Goal: Task Accomplishment & Management: Complete application form

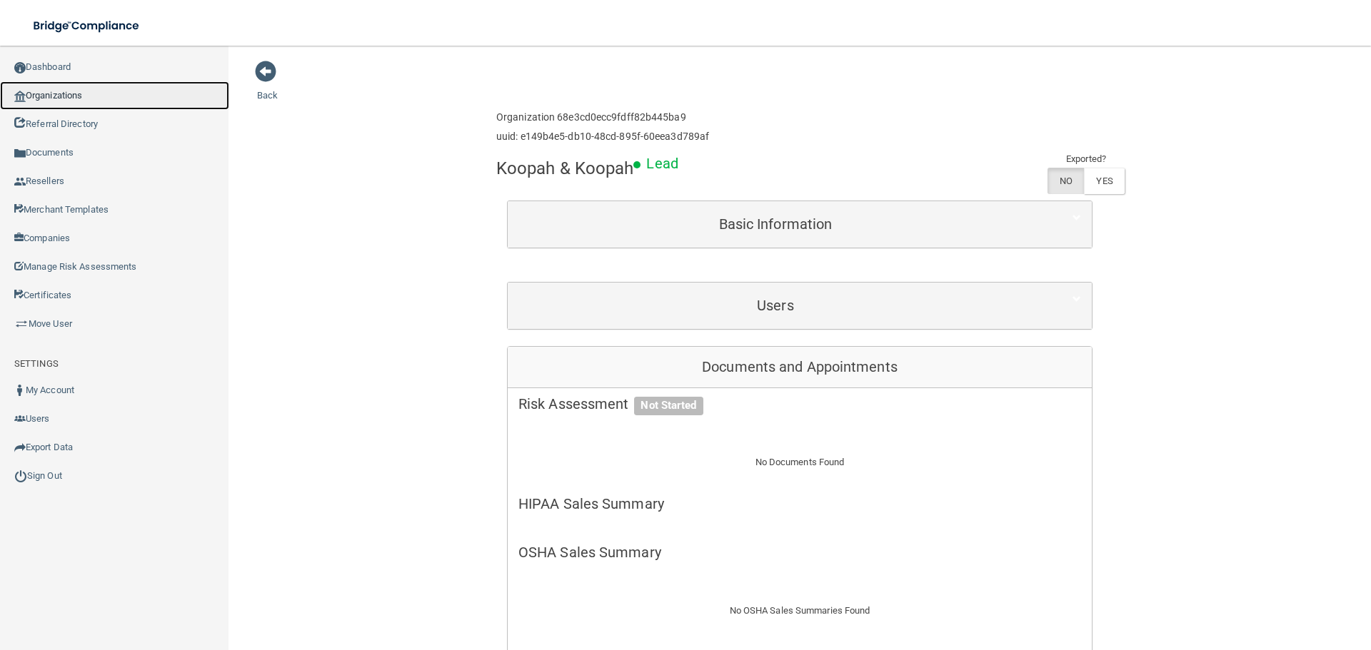
click at [63, 89] on link "Organizations" at bounding box center [114, 95] width 229 height 29
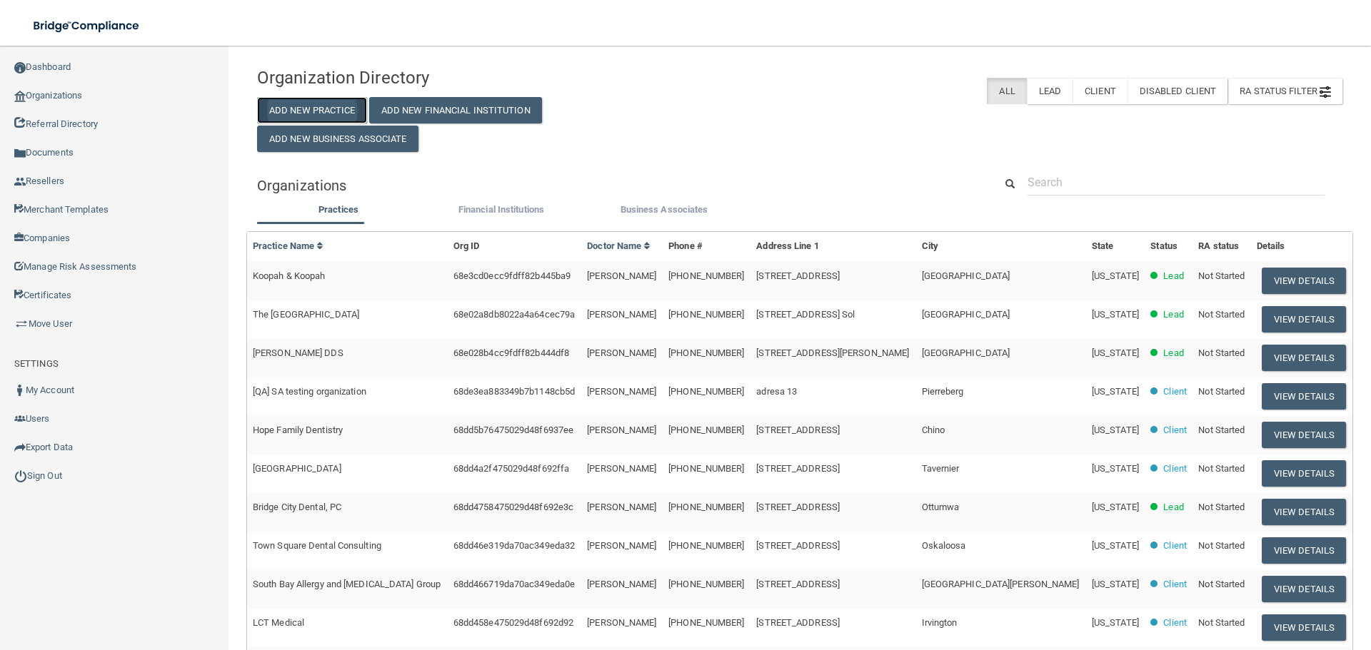
click at [338, 114] on button "Add New Practice" at bounding box center [312, 110] width 110 height 26
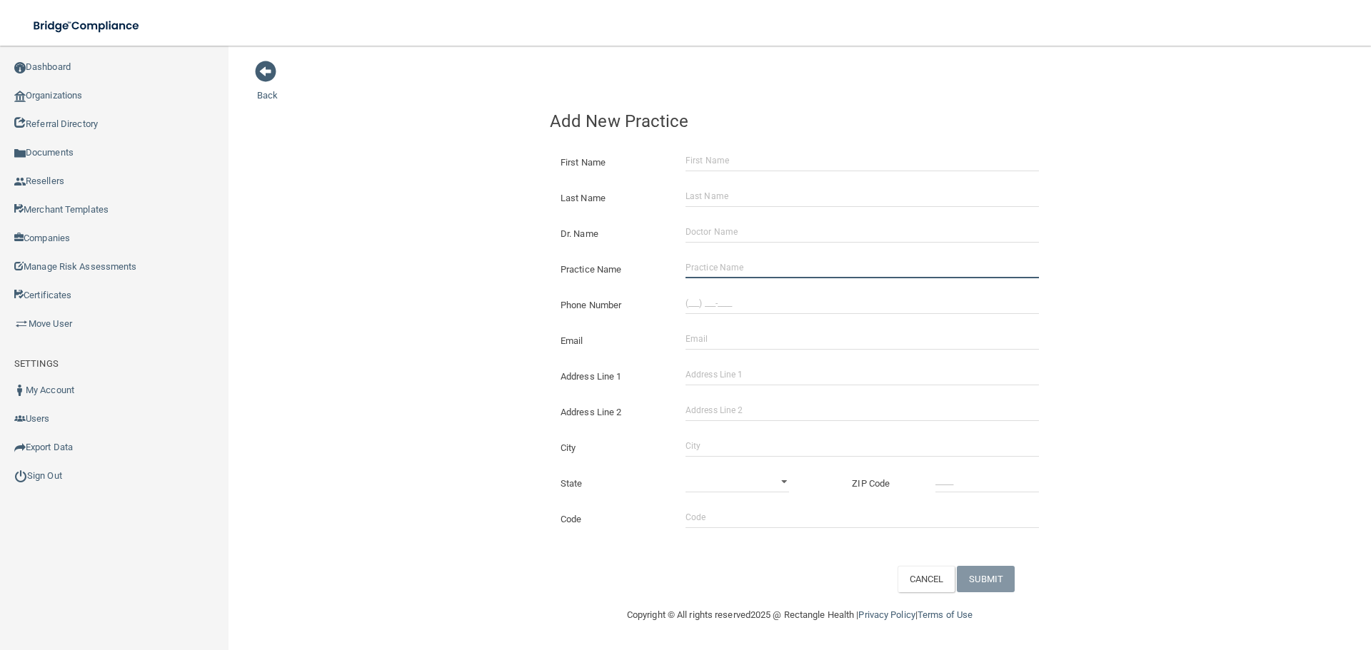
click at [687, 271] on input "Practice Name" at bounding box center [861, 267] width 353 height 21
paste input "New Roads Dental"
type input "New Roads Dental"
drag, startPoint x: 729, startPoint y: 308, endPoint x: 698, endPoint y: 300, distance: 31.7
click at [729, 308] on input "(___) ___-____" at bounding box center [861, 303] width 353 height 21
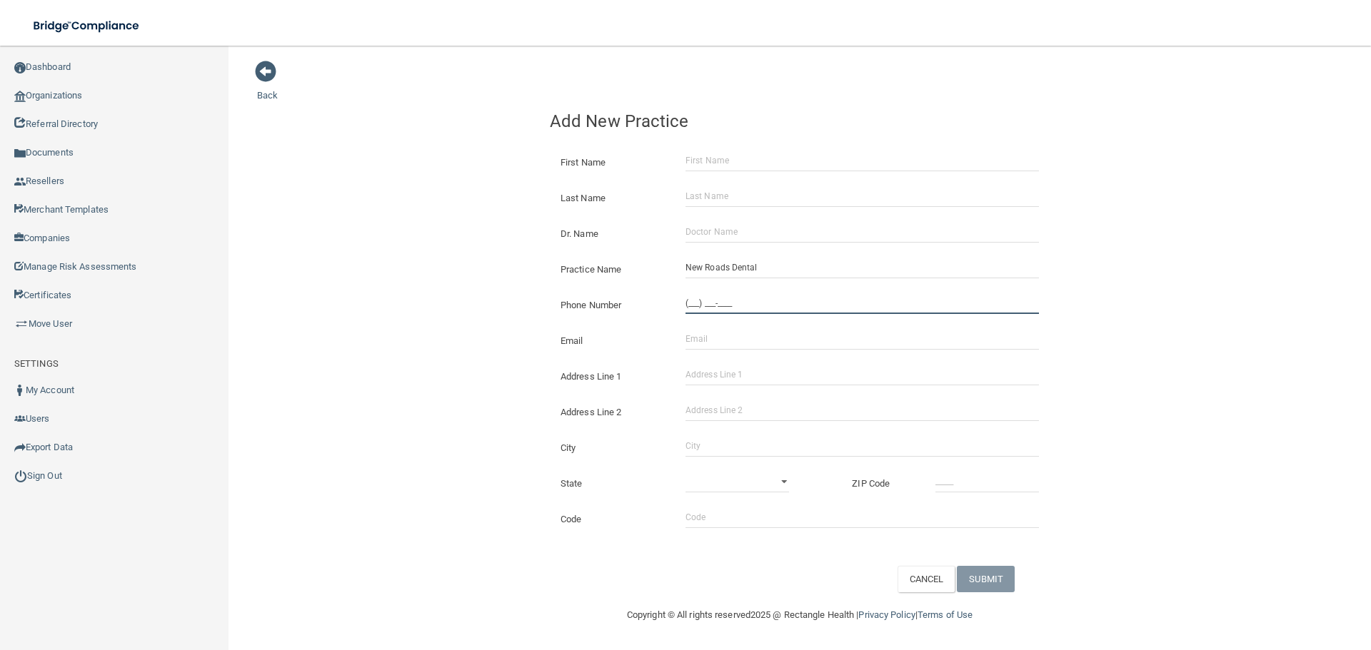
paste input "225) 638-3384"
type input "[PHONE_NUMBER]"
click at [405, 258] on div "Back Add New Practice First Name Last Name Dr. Name Practice Name New Roads Den…" at bounding box center [799, 326] width 1085 height 533
click at [801, 388] on div "Address Line 1" at bounding box center [799, 371] width 521 height 36
drag, startPoint x: 761, startPoint y: 375, endPoint x: 771, endPoint y: 384, distance: 13.6
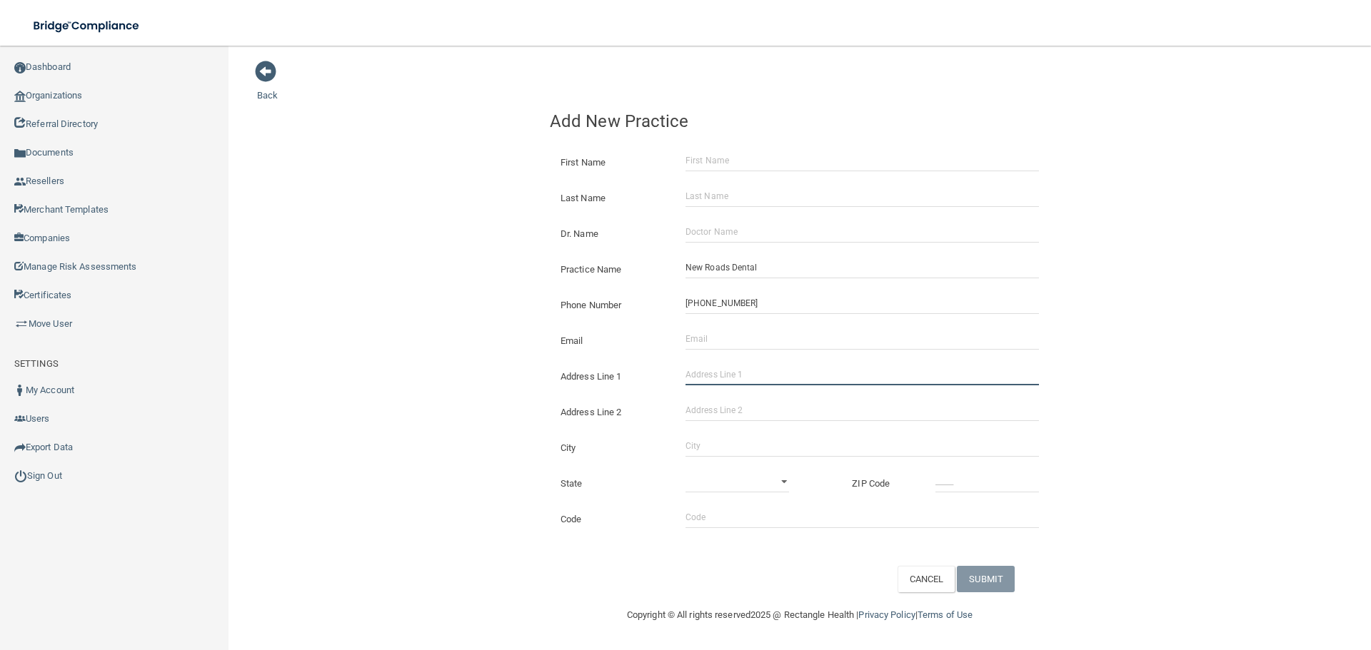
click at [761, 375] on input "Address Line 1" at bounding box center [861, 374] width 353 height 21
paste input "[STREET_ADDRESS]"
type input "[STREET_ADDRESS]"
click at [720, 450] on input "City" at bounding box center [861, 445] width 353 height 21
type input "New Roads"
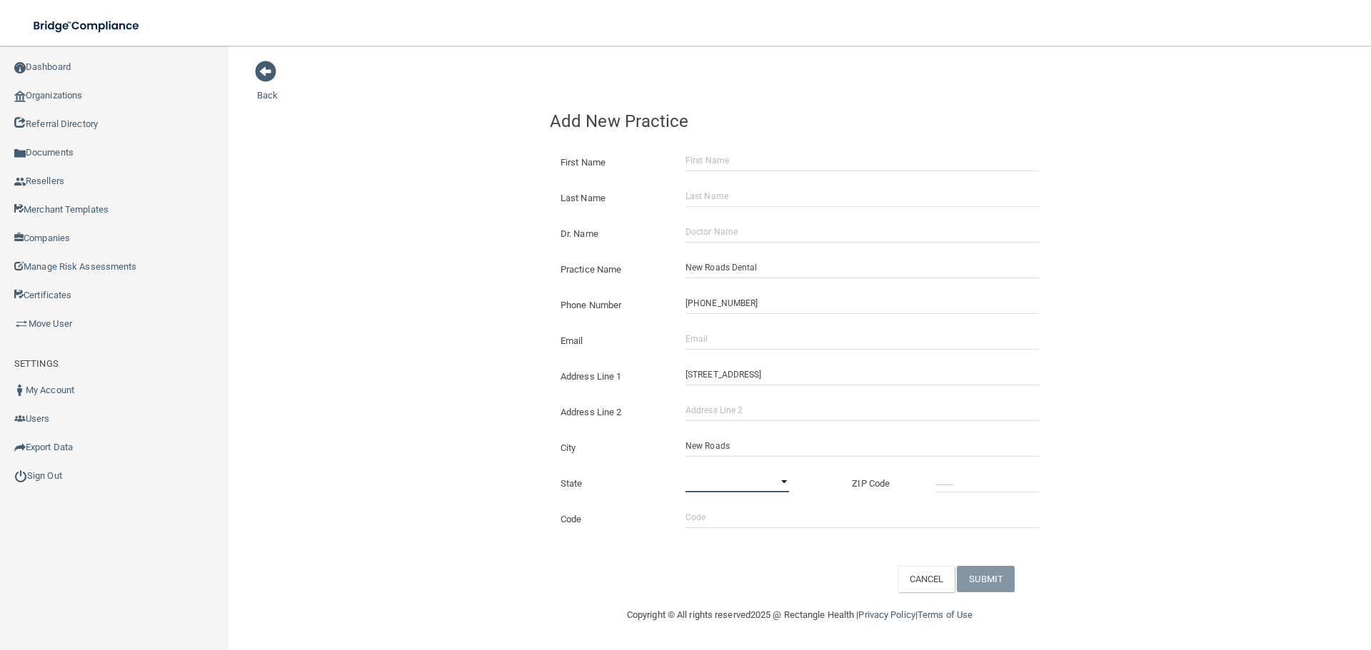
click at [730, 477] on select "[US_STATE] [US_STATE] [US_STATE] [US_STATE] [US_STATE] [US_STATE] [US_STATE] [U…" at bounding box center [737, 481] width 104 height 21
select select "18"
click at [685, 471] on select "[US_STATE] [US_STATE] [US_STATE] [US_STATE] [US_STATE] [US_STATE] [US_STATE] [U…" at bounding box center [737, 481] width 104 height 21
click at [952, 487] on input "_____" at bounding box center [987, 481] width 104 height 21
type input "70760"
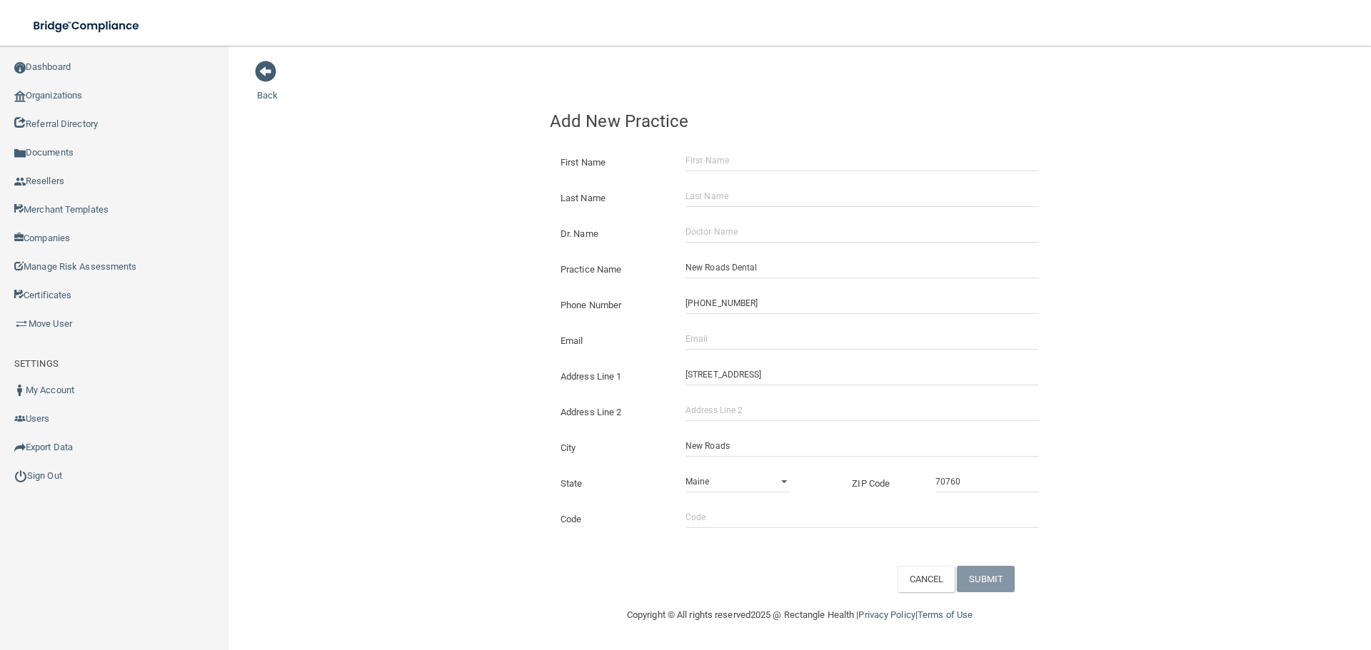
click at [446, 358] on div "Back Add New Practice First Name Last Name Dr. Name Practice Name New Roads Den…" at bounding box center [799, 326] width 1085 height 533
drag, startPoint x: 726, startPoint y: 337, endPoint x: 657, endPoint y: 338, distance: 68.5
click at [725, 338] on input "Email" at bounding box center [861, 338] width 353 height 21
paste input "[PERSON_NAME][EMAIL_ADDRESS][DOMAIN_NAME]"
type input "[PERSON_NAME][EMAIL_ADDRESS][DOMAIN_NAME]"
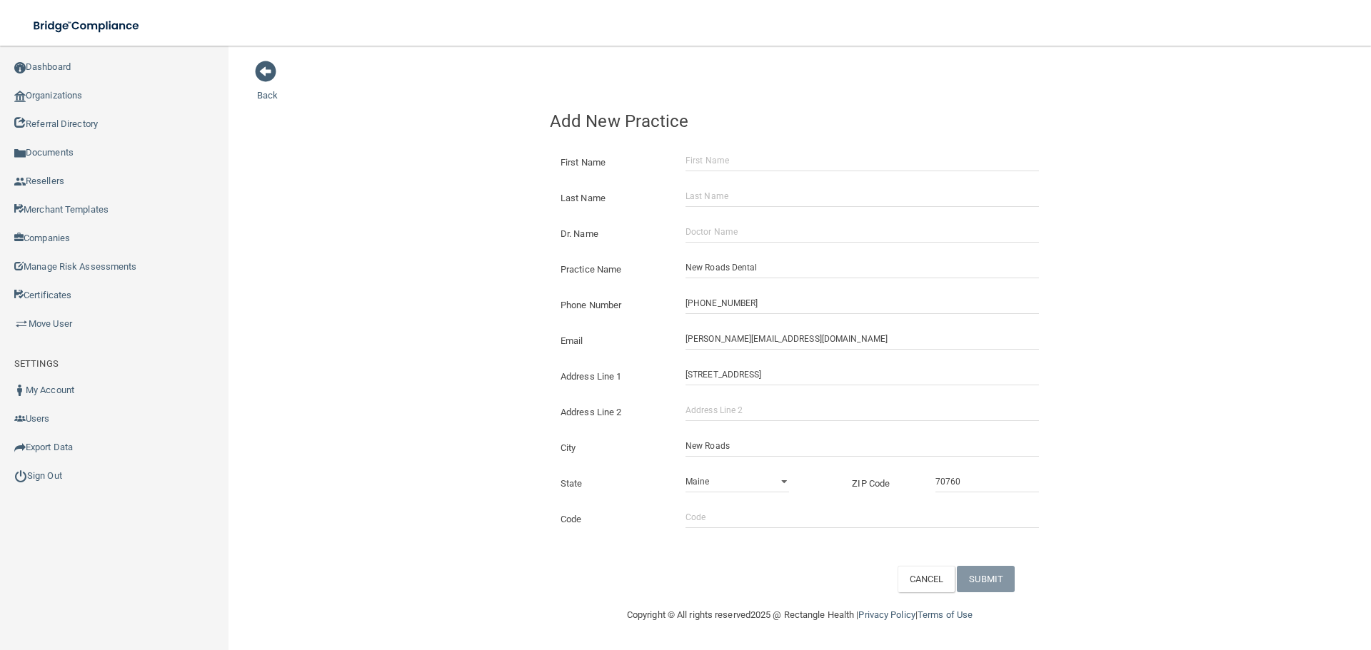
click at [437, 308] on div "Back Add New Practice First Name Last Name Dr. Name Practice Name New Roads Den…" at bounding box center [799, 326] width 1085 height 533
click at [719, 244] on div "Dr. Name" at bounding box center [799, 229] width 521 height 36
click at [718, 239] on input "Dr. Name" at bounding box center [861, 231] width 353 height 21
paste input "[PERSON_NAME]"
type input "[PERSON_NAME]"
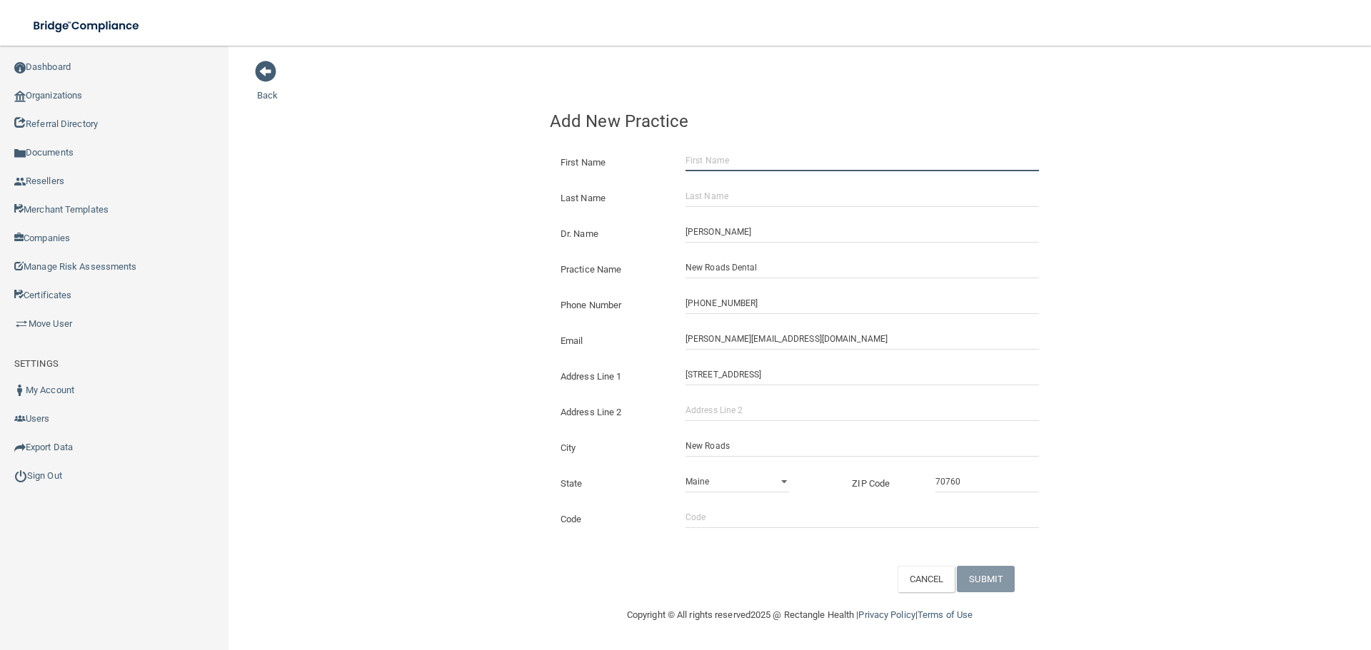
click at [710, 170] on input "First Name" at bounding box center [861, 160] width 353 height 21
paste input "[PERSON_NAME]"
click at [731, 164] on input "[PERSON_NAME]" at bounding box center [861, 160] width 353 height 21
type input "[PERSON_NAME]"
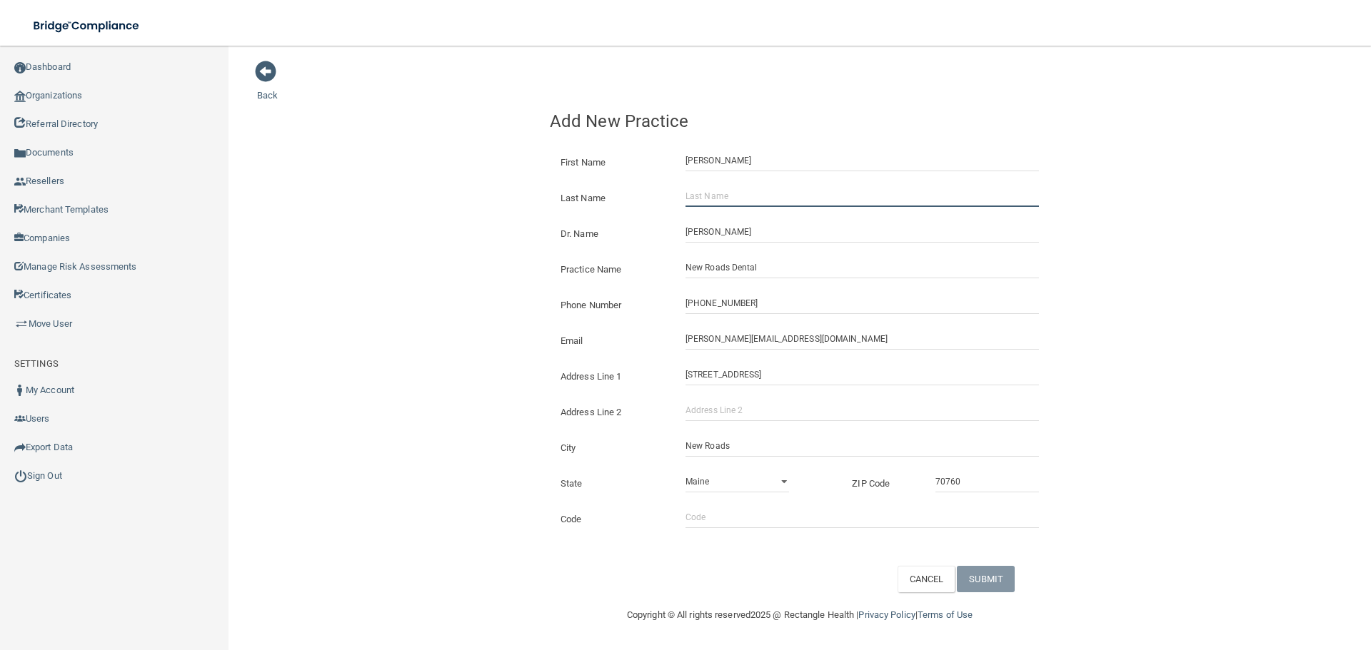
drag, startPoint x: 726, startPoint y: 192, endPoint x: 778, endPoint y: 208, distance: 54.4
click at [726, 192] on input "Last Name" at bounding box center [861, 196] width 353 height 21
paste input "[PERSON_NAME]"
type input "[PERSON_NAME]"
click at [995, 571] on button "SUBMIT" at bounding box center [986, 579] width 58 height 26
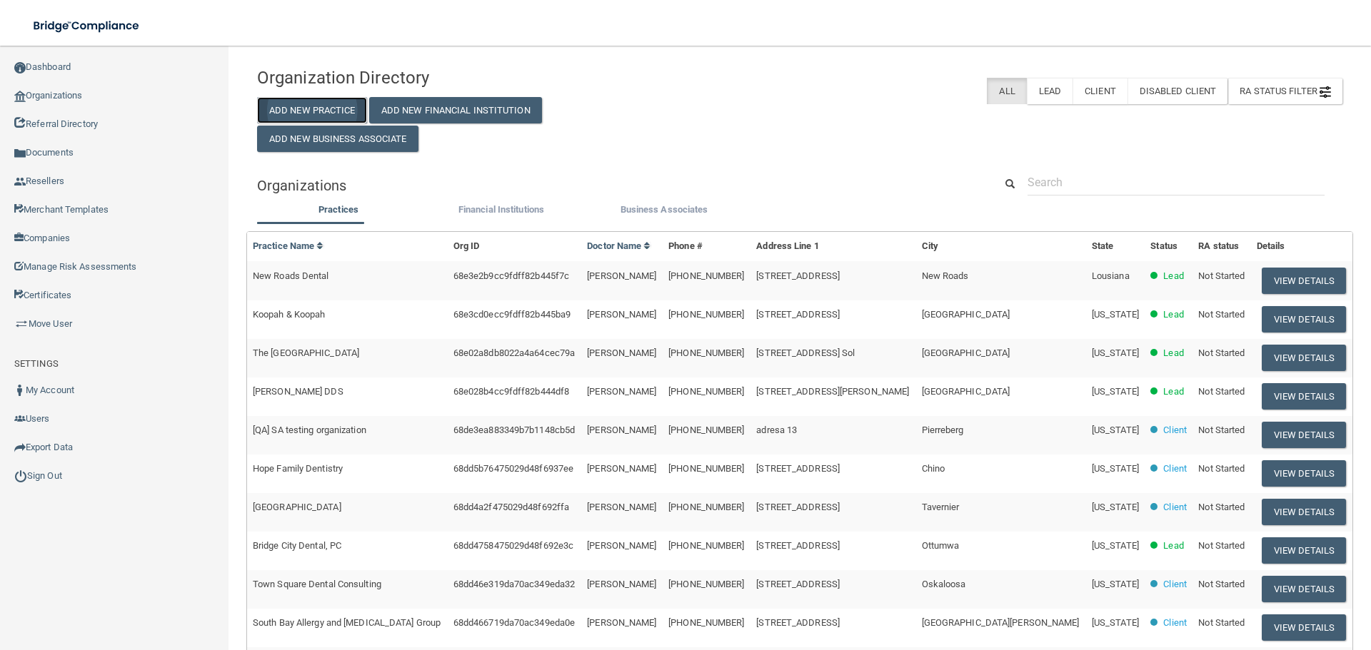
click at [286, 111] on button "Add New Practice" at bounding box center [312, 110] width 110 height 26
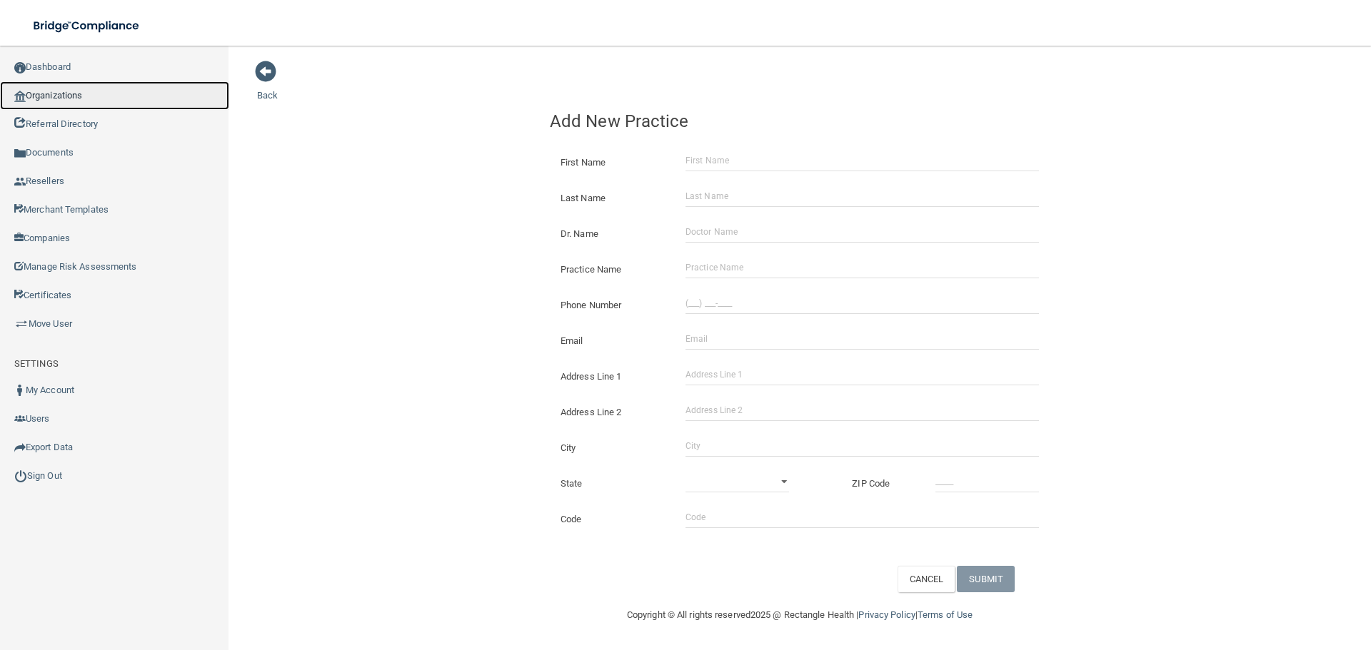
click at [107, 99] on link "Organizations" at bounding box center [114, 95] width 229 height 29
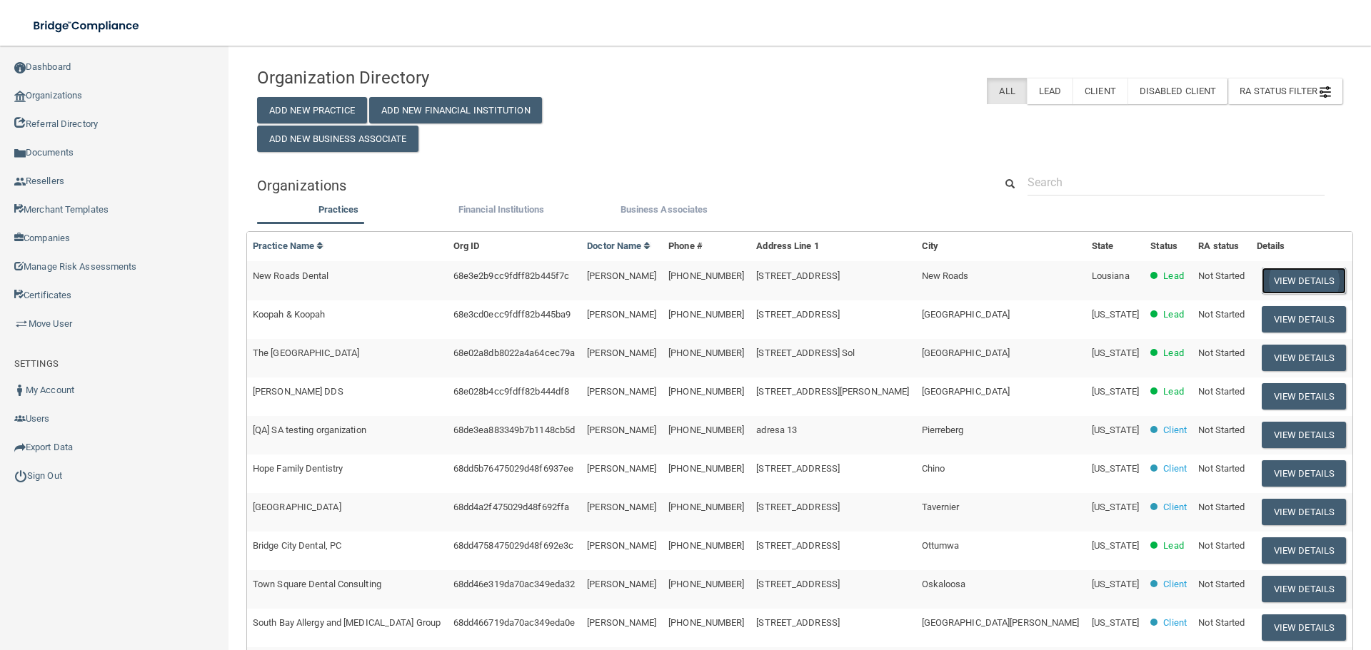
click at [1289, 286] on button "View Details" at bounding box center [1303, 281] width 84 height 26
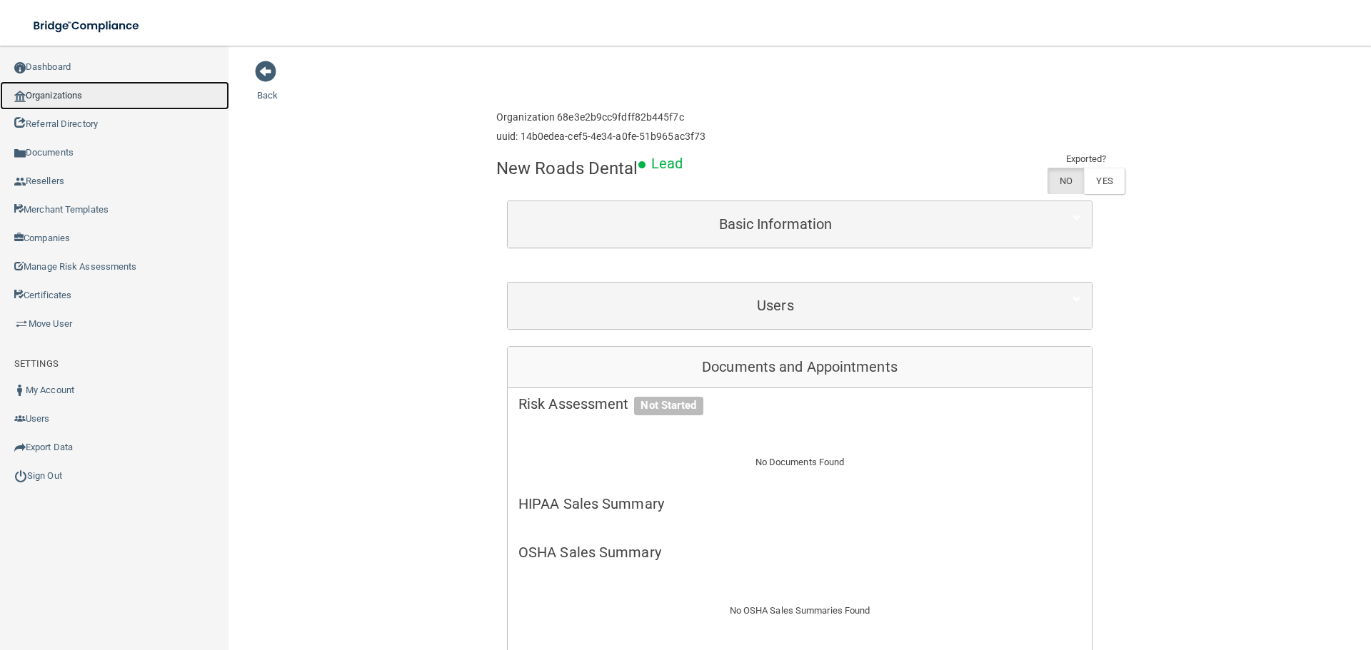
click at [79, 100] on link "Organizations" at bounding box center [114, 95] width 229 height 29
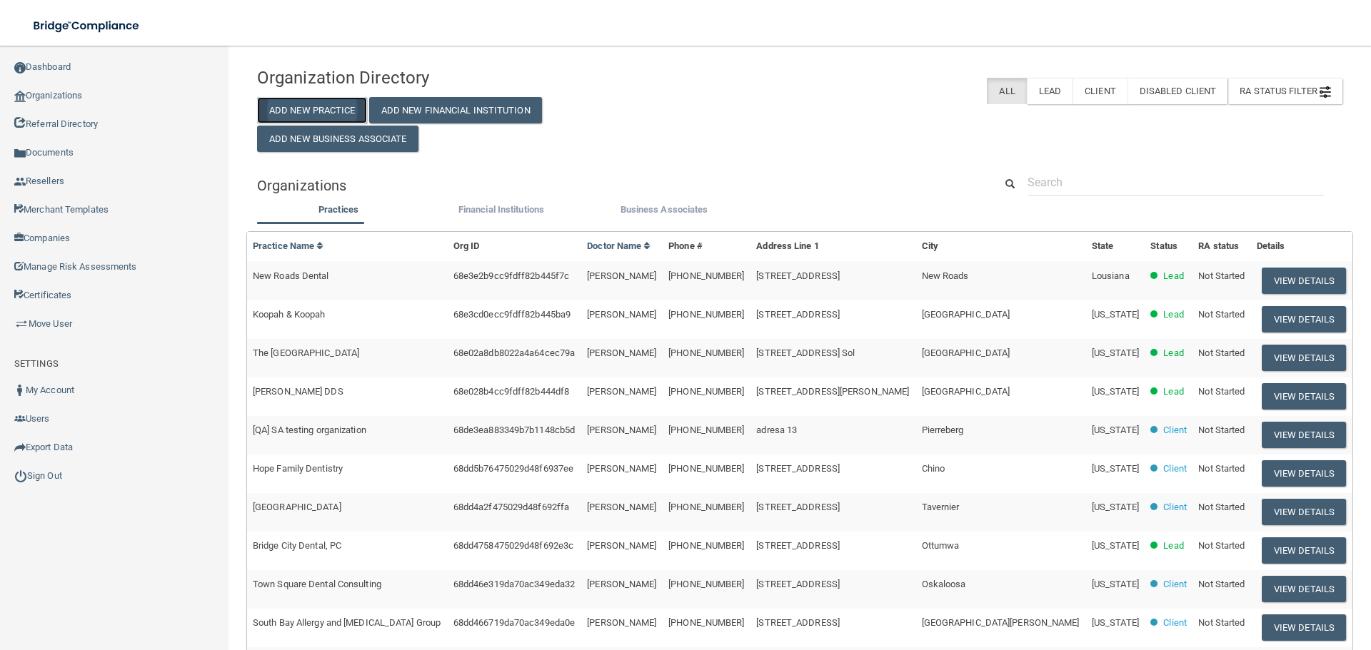
click at [348, 110] on button "Add New Practice" at bounding box center [312, 110] width 110 height 26
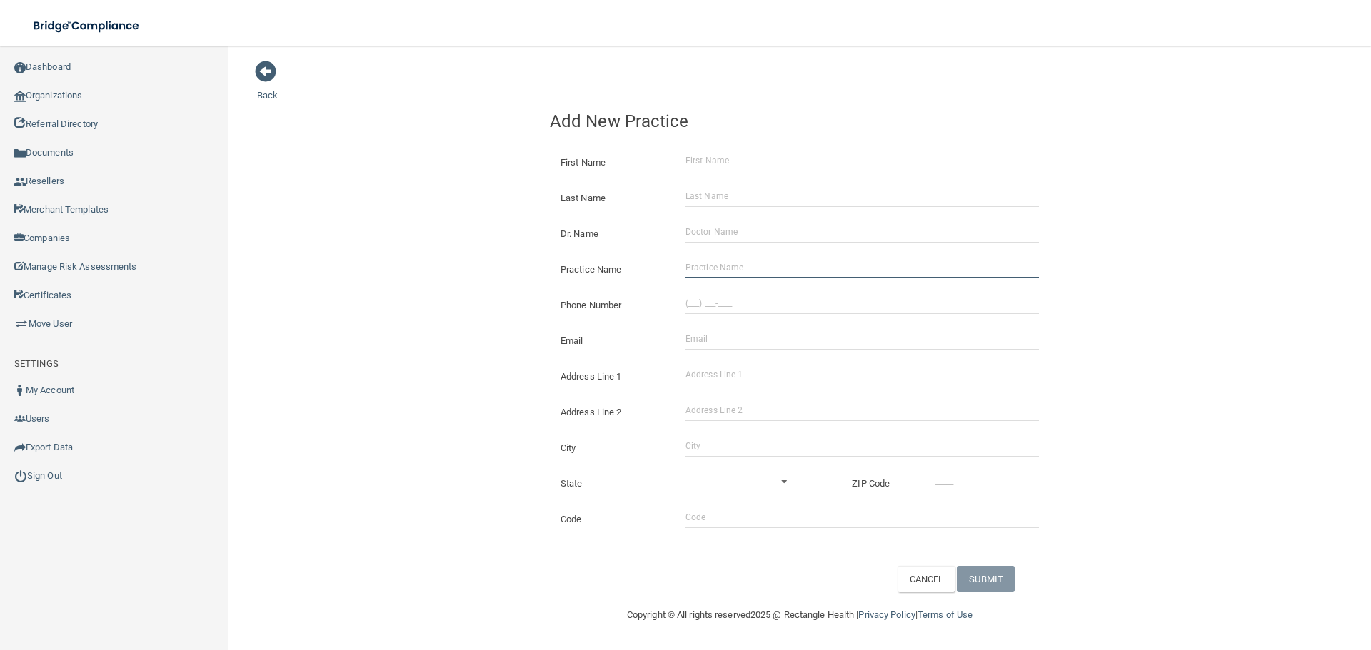
click at [707, 266] on input "Practice Name" at bounding box center [861, 267] width 353 height 21
paste input "Patriot Dental"
type input "Patriot Dental"
drag, startPoint x: 755, startPoint y: 311, endPoint x: 685, endPoint y: 309, distance: 70.7
click at [755, 311] on input "(___) ___-____" at bounding box center [861, 303] width 353 height 21
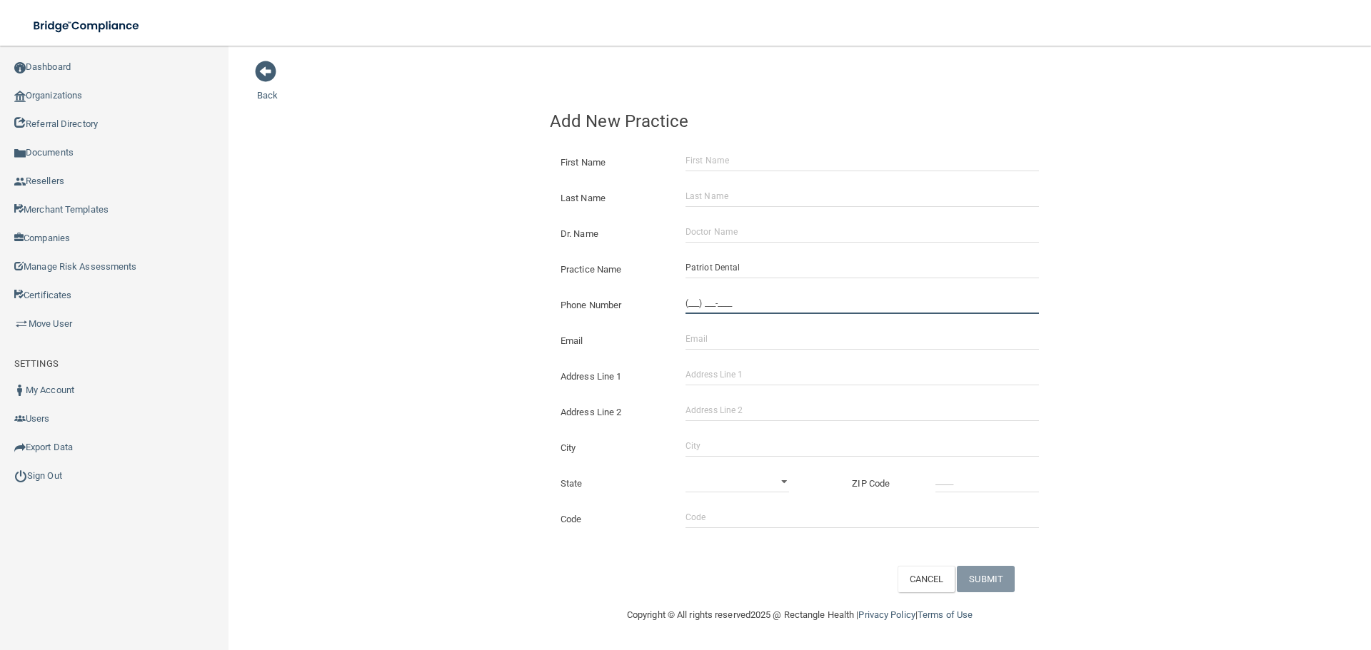
paste input "207) 657-5440"
type input "[PHONE_NUMBER]"
drag, startPoint x: 462, startPoint y: 271, endPoint x: 420, endPoint y: 277, distance: 41.8
click at [445, 274] on div "Back Add New Practice First Name Last Name Dr. Name Practice Name Patriot Denta…" at bounding box center [799, 326] width 1085 height 533
click at [713, 385] on input "Address Line 1" at bounding box center [861, 374] width 353 height 21
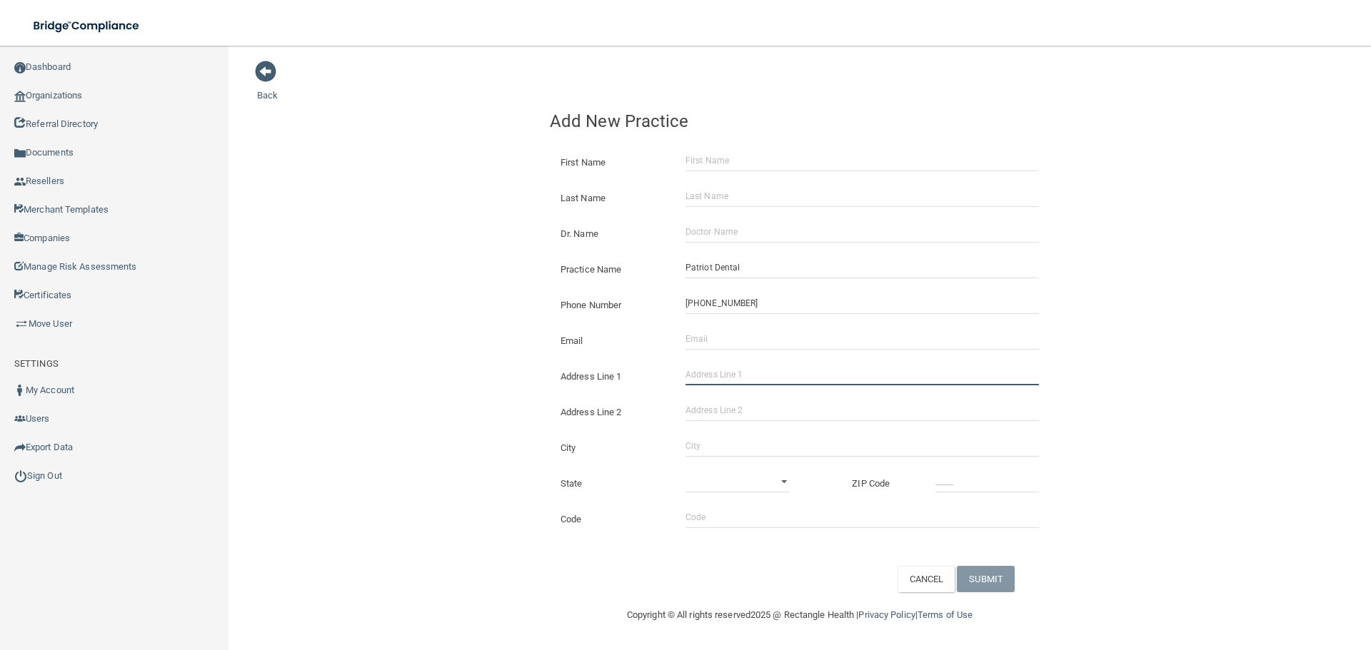
paste input "[STREET_ADDRESS]"
type input "[STREET_ADDRESS]"
click at [724, 441] on input "City" at bounding box center [861, 445] width 353 height 21
type input "Gray"
click at [744, 486] on select "[US_STATE] [US_STATE] [US_STATE] [US_STATE] [US_STATE] [US_STATE] [US_STATE] [U…" at bounding box center [737, 481] width 104 height 21
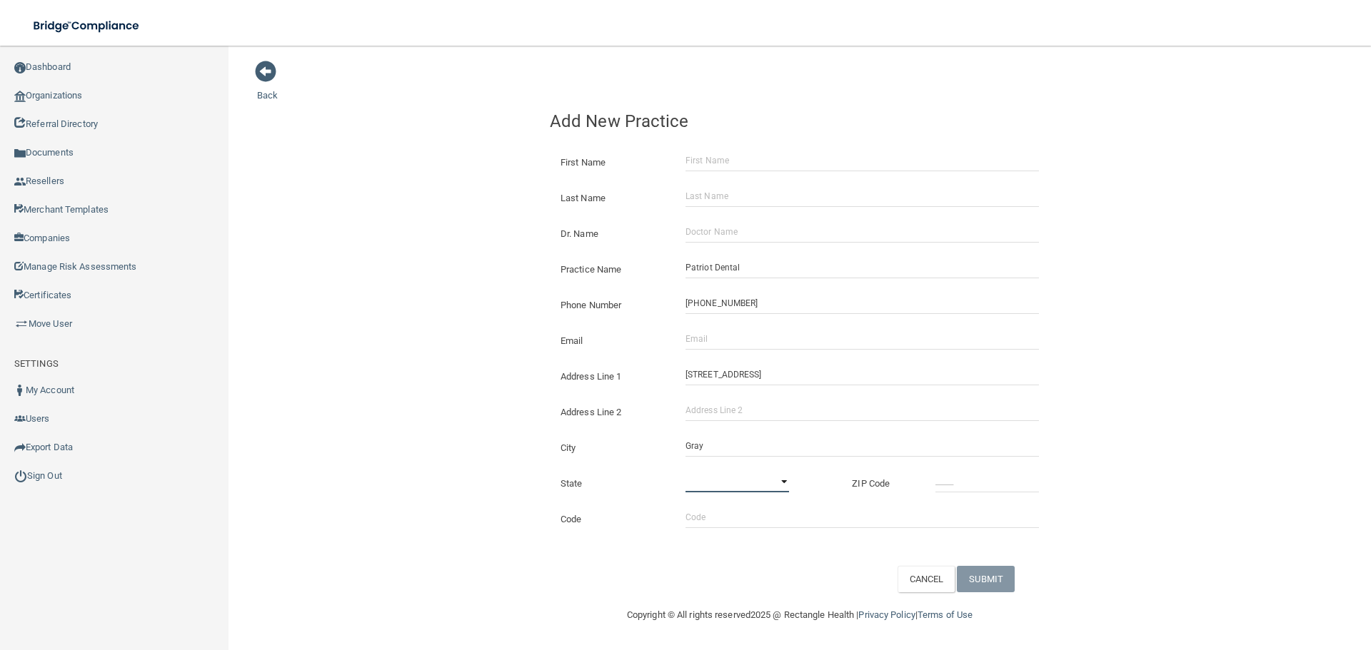
select select "19"
click at [685, 471] on select "[US_STATE] [US_STATE] [US_STATE] [US_STATE] [US_STATE] [US_STATE] [US_STATE] [U…" at bounding box center [737, 481] width 104 height 21
click at [971, 485] on input "_____" at bounding box center [987, 481] width 104 height 21
type input "04039"
click at [495, 463] on div "Back Add New Practice First Name Last Name Dr. Name Practice Name Patriot Denta…" at bounding box center [799, 326] width 1085 height 533
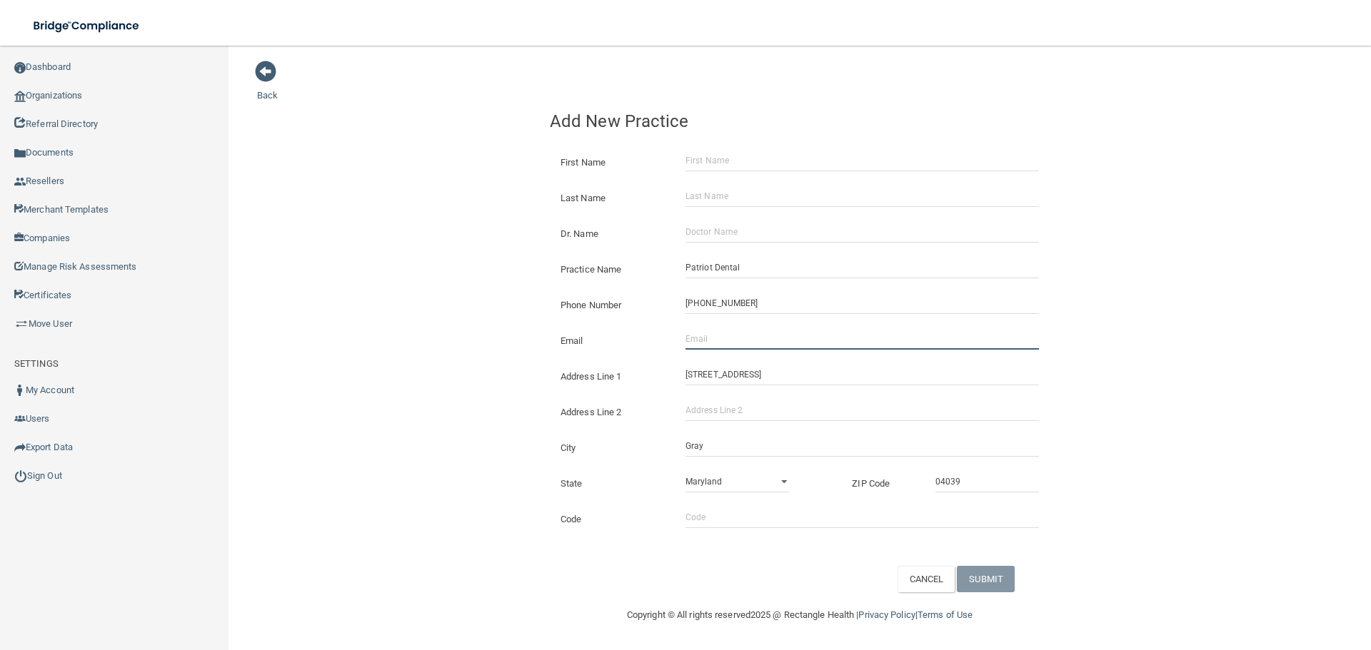
click at [687, 343] on input "Email" at bounding box center [861, 338] width 353 height 21
paste input "[EMAIL_ADDRESS][DOMAIN_NAME]"
type input "[EMAIL_ADDRESS][DOMAIN_NAME]"
click at [487, 333] on div "Back Add New Practice First Name Last Name Dr. Name Practice Name Patriot Denta…" at bounding box center [799, 326] width 1085 height 533
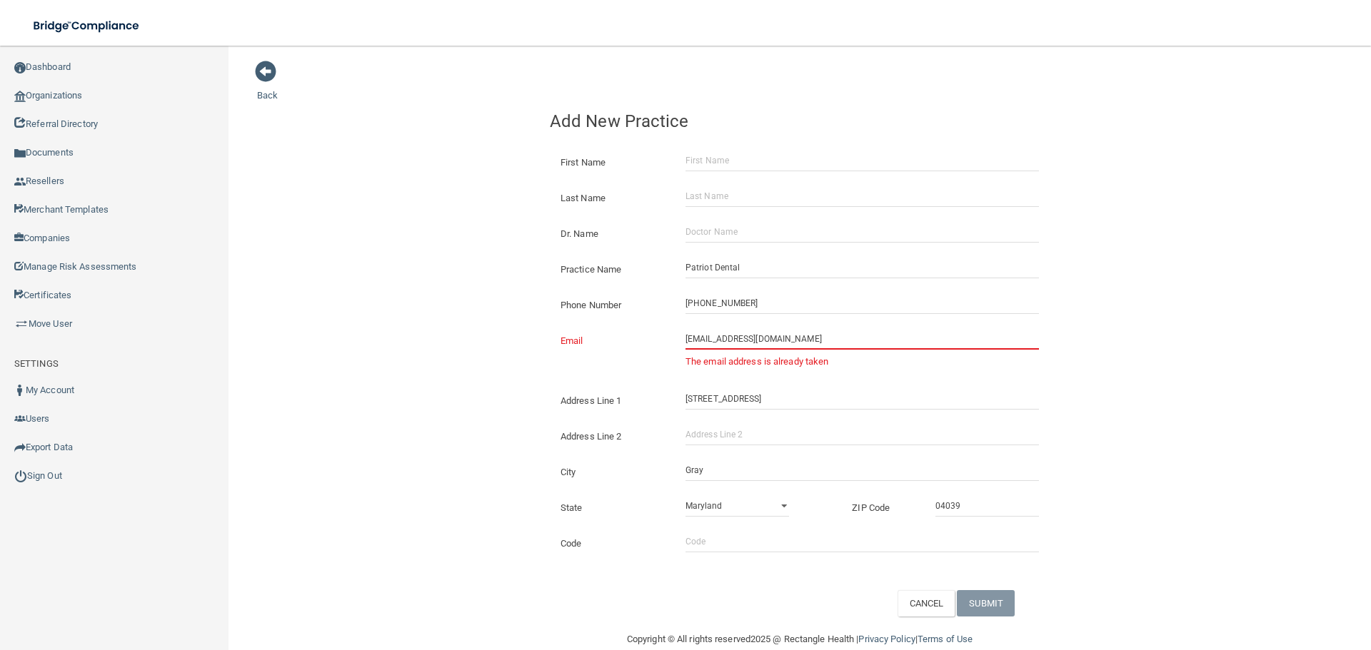
click at [737, 336] on input "[EMAIL_ADDRESS][DOMAIN_NAME]" at bounding box center [861, 338] width 353 height 21
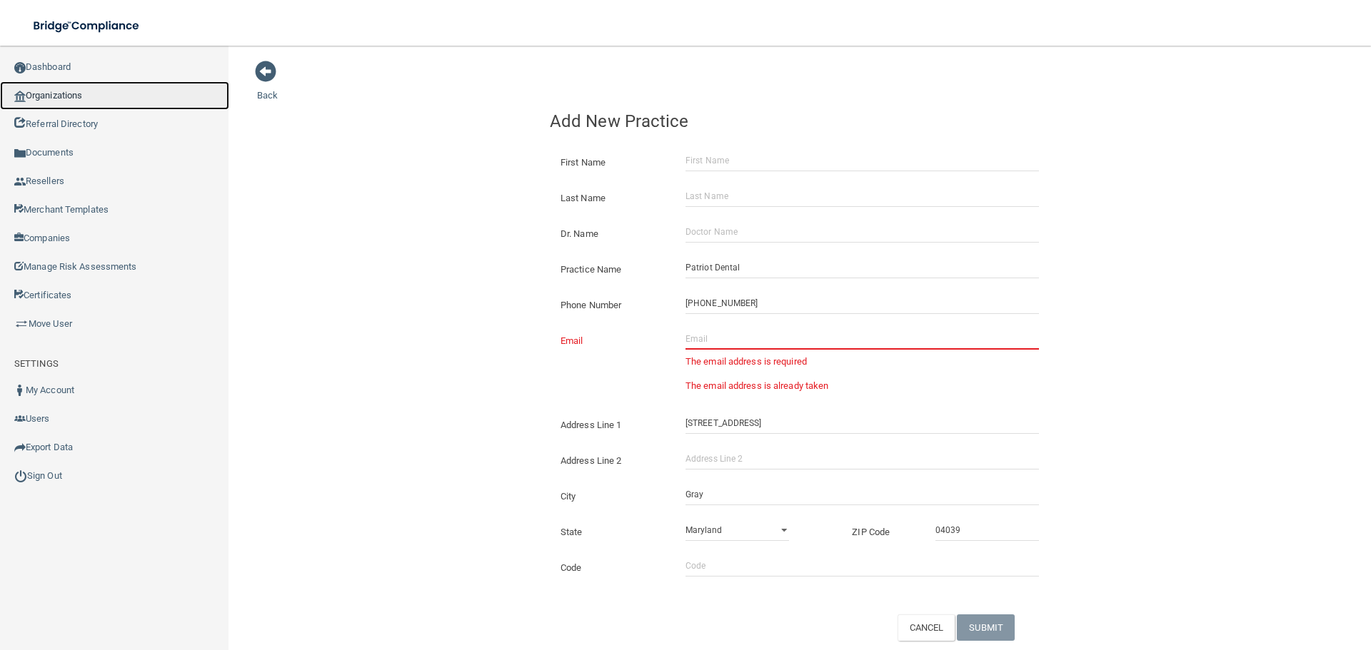
click at [75, 100] on link "Organizations" at bounding box center [114, 95] width 229 height 29
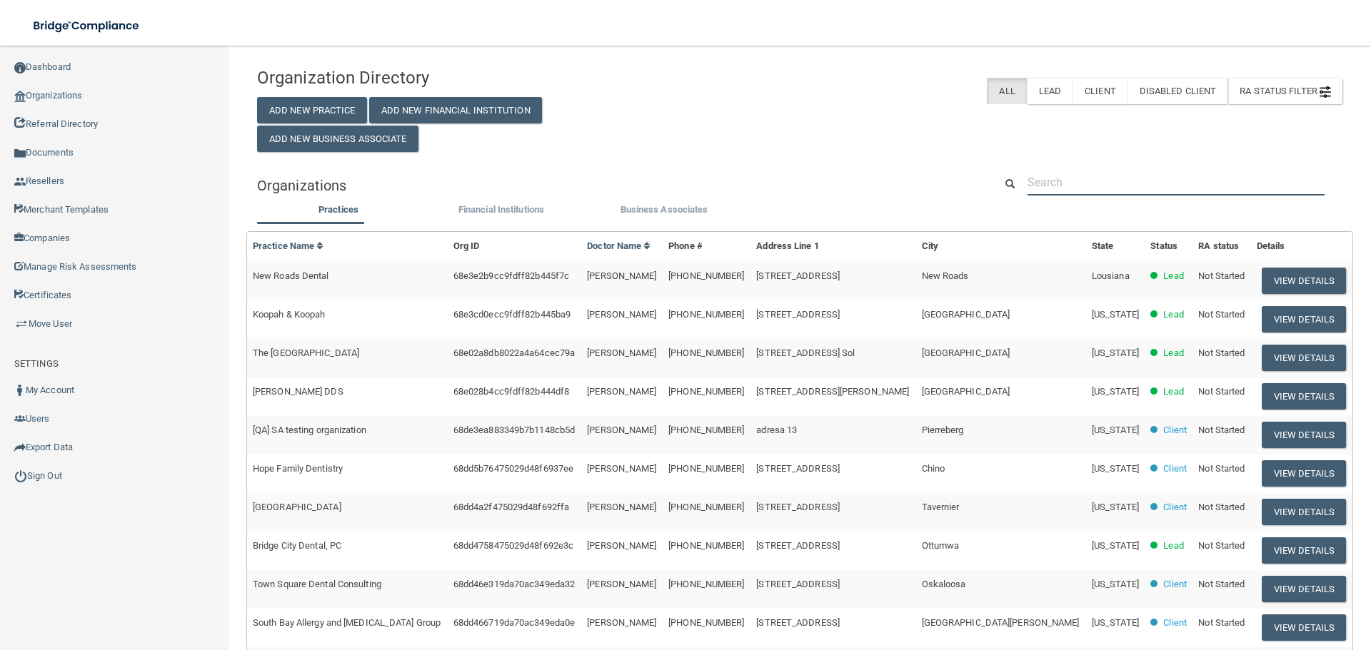
click at [1256, 173] on input "text" at bounding box center [1175, 182] width 297 height 26
paste input "[EMAIL_ADDRESS][DOMAIN_NAME]"
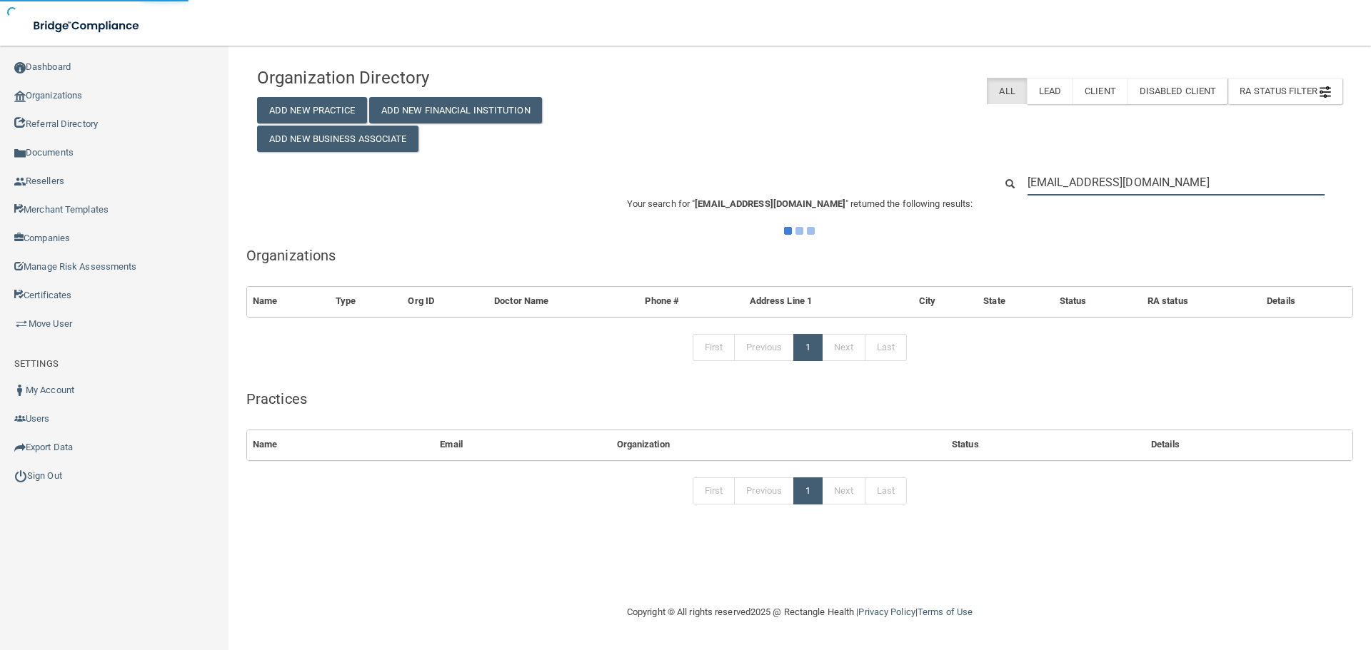
type input "[EMAIL_ADDRESS][DOMAIN_NAME]"
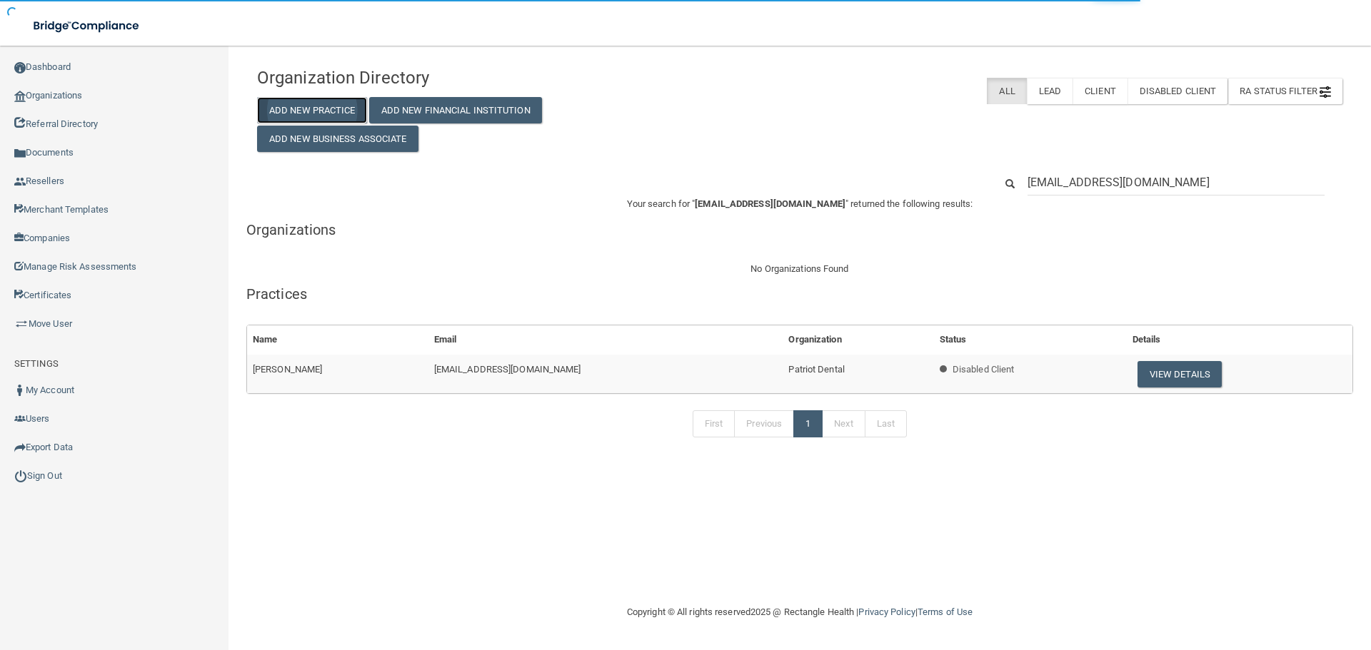
click at [333, 106] on button "Add New Practice" at bounding box center [312, 110] width 110 height 26
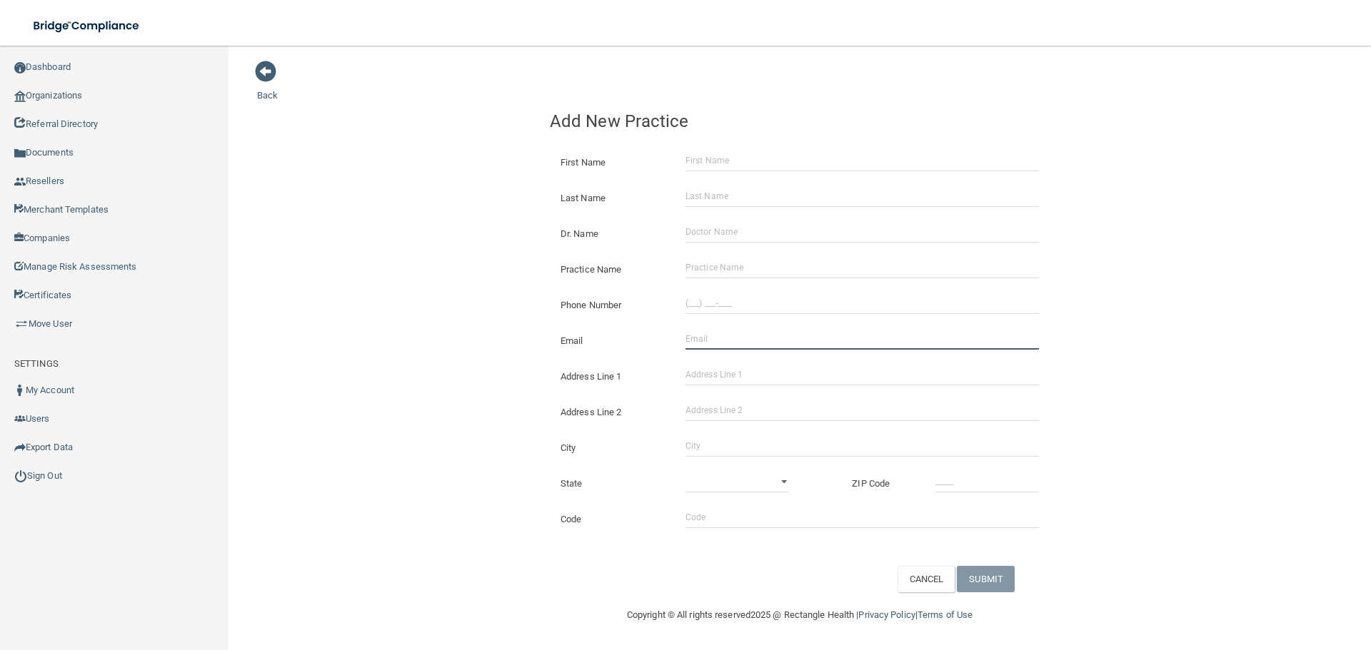
click at [712, 344] on input "Email" at bounding box center [861, 338] width 353 height 21
paste input "[EMAIL_ADDRESS][DOMAIN_NAME]"
click at [686, 341] on input "[EMAIL_ADDRESS][DOMAIN_NAME]" at bounding box center [861, 338] width 353 height 21
type input "[EMAIL_ADDRESS][DOMAIN_NAME]"
click at [466, 313] on div "Back Add New Practice First Name Last Name Dr. Name Practice Name Phone Number …" at bounding box center [799, 326] width 1085 height 533
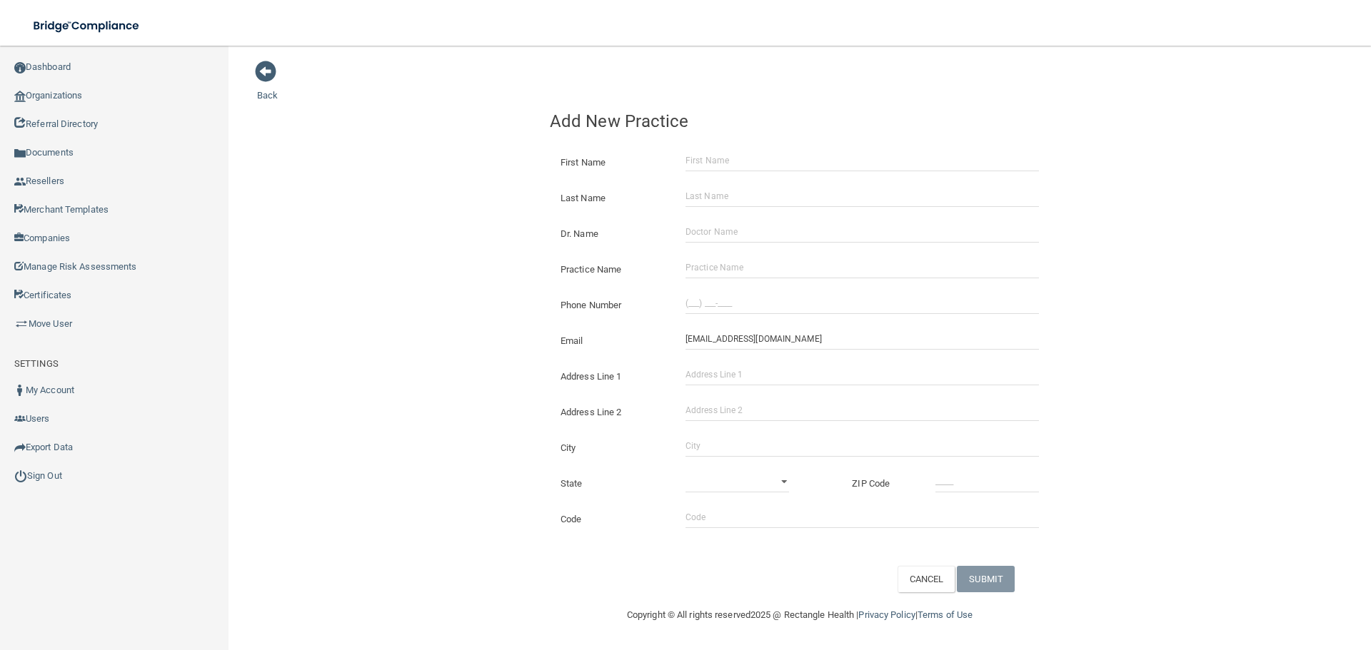
click at [719, 292] on div "Phone Number" at bounding box center [799, 300] width 521 height 36
click at [690, 308] on input "(___) ___-____" at bounding box center [861, 303] width 353 height 21
paste input "207) 657-5440"
type input "[PHONE_NUMBER]"
click at [471, 299] on div "Back Add New Practice First Name Last Name Dr. Name Practice Name Phone Number …" at bounding box center [799, 326] width 1085 height 533
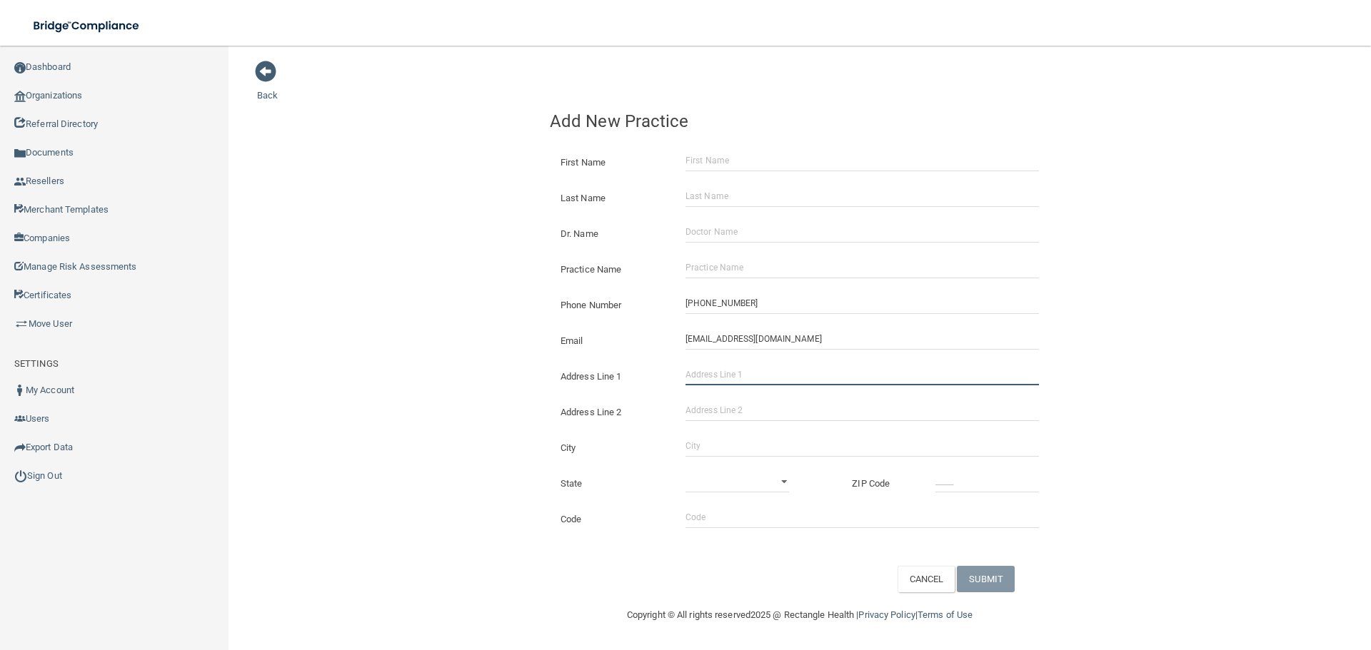
click at [713, 380] on input "Address Line 1" at bounding box center [861, 374] width 353 height 21
paste input "[STREET_ADDRESS]"
type input "[STREET_ADDRESS]"
click at [715, 449] on input "City" at bounding box center [861, 445] width 353 height 21
type input "Gray"
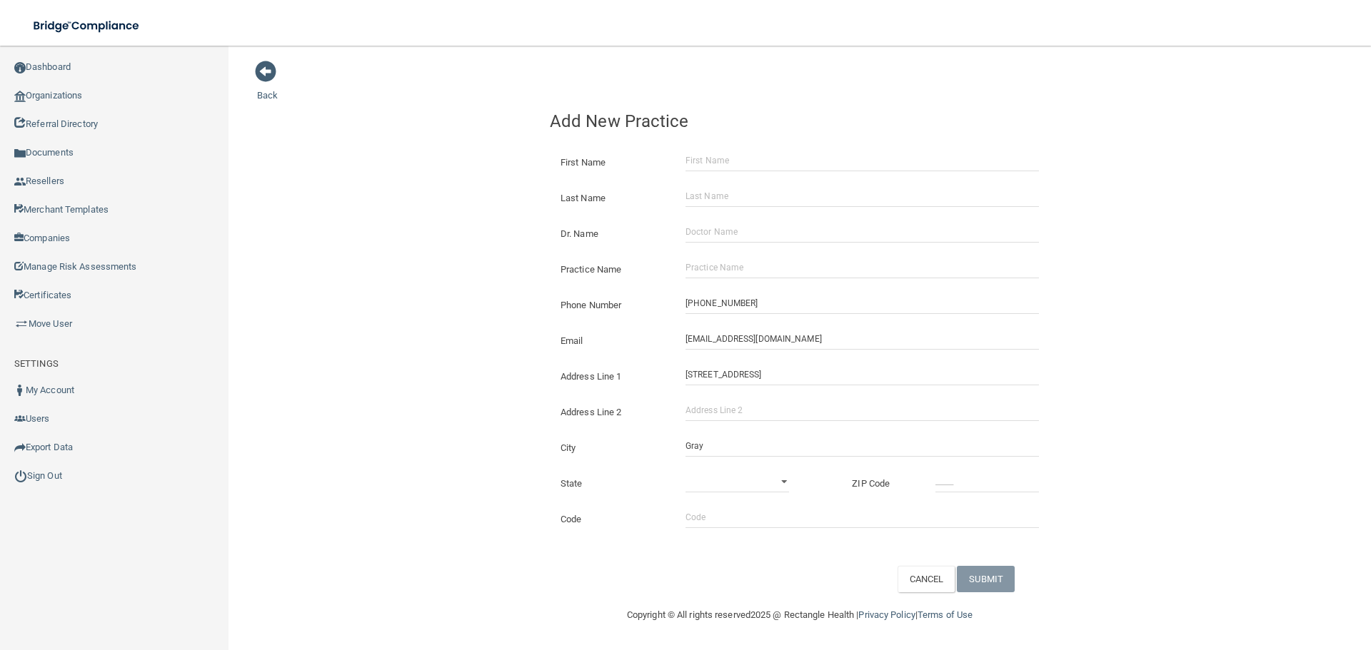
click at [713, 462] on div "State [US_STATE] [US_STATE] [US_STATE] [US_STATE] [US_STATE] [US_STATE] [US_STA…" at bounding box center [799, 478] width 521 height 36
click at [715, 469] on div "State [US_STATE] [US_STATE] [US_STATE] [US_STATE] [US_STATE] [US_STATE] [US_STA…" at bounding box center [799, 478] width 521 height 36
click at [724, 492] on select "[US_STATE] [US_STATE] [US_STATE] [US_STATE] [US_STATE] [US_STATE] [US_STATE] [U…" at bounding box center [737, 481] width 104 height 21
select select "19"
click at [685, 471] on select "[US_STATE] [US_STATE] [US_STATE] [US_STATE] [US_STATE] [US_STATE] [US_STATE] [U…" at bounding box center [737, 481] width 104 height 21
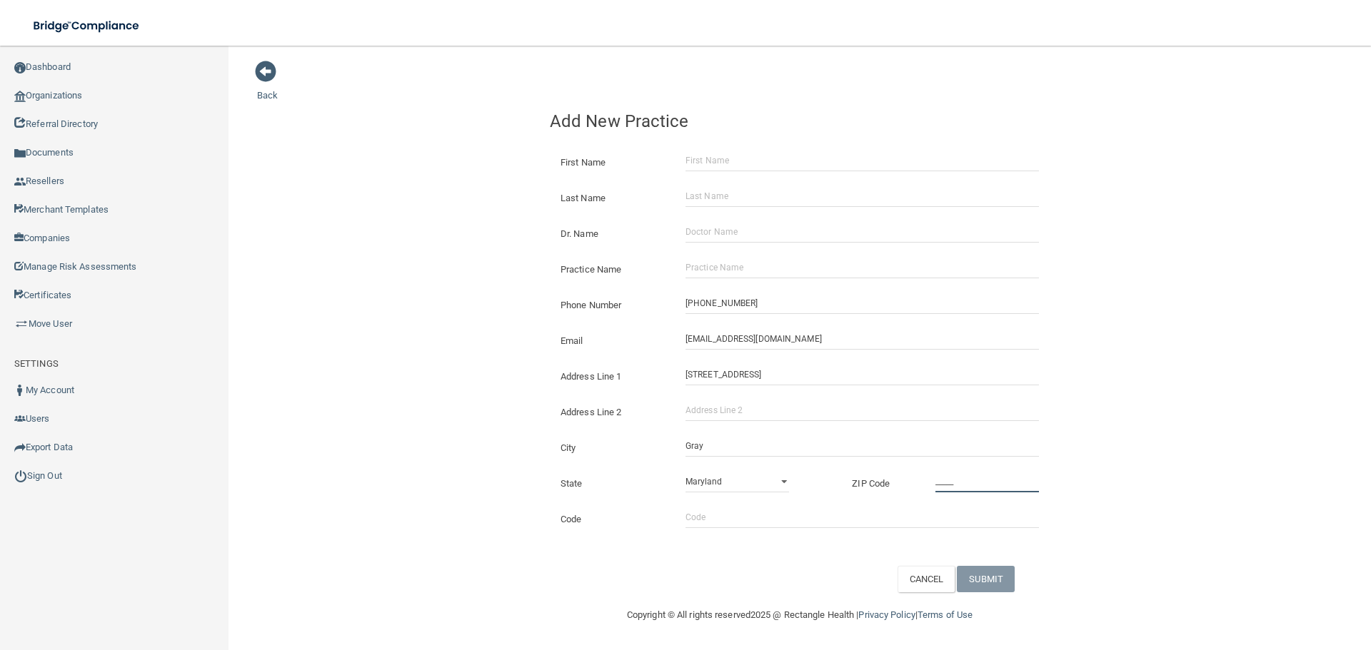
click at [978, 483] on input "_____" at bounding box center [987, 481] width 104 height 21
type input "04039"
drag, startPoint x: 750, startPoint y: 274, endPoint x: 734, endPoint y: 269, distance: 17.2
click at [750, 274] on input "Practice Name" at bounding box center [861, 267] width 353 height 21
paste input "Patriot Dental"
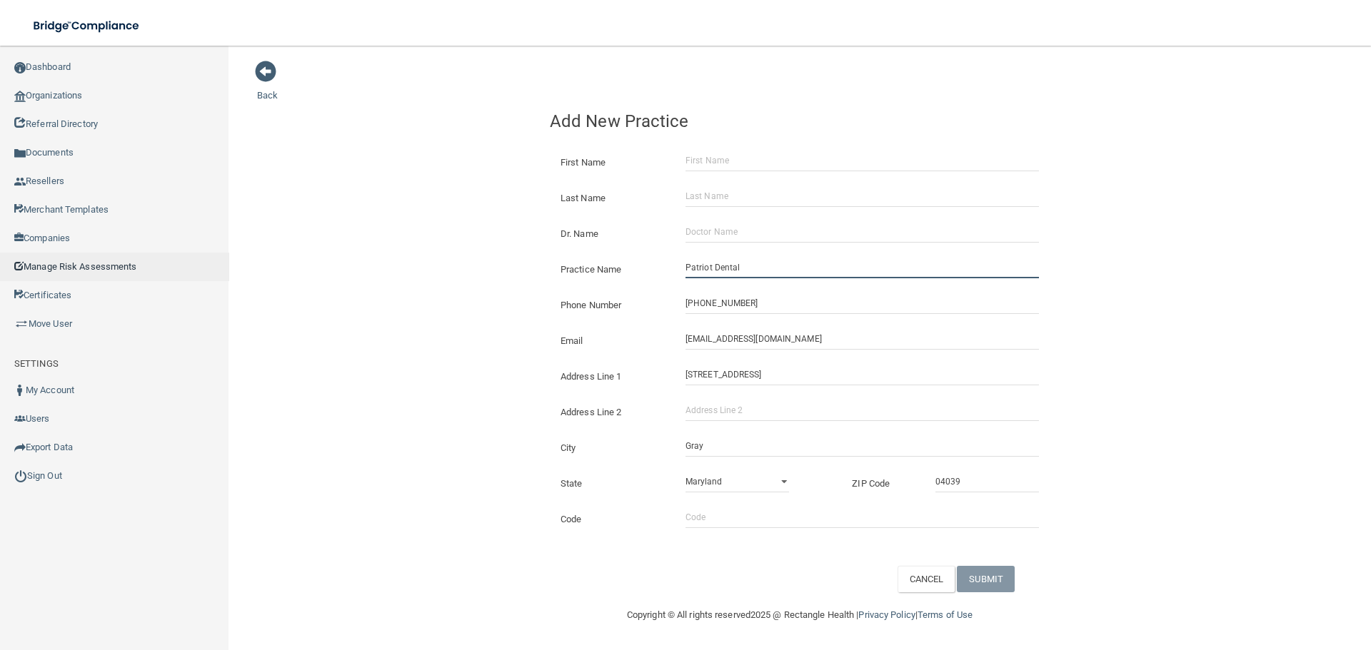
type input "Patriot Dental"
click at [678, 238] on div at bounding box center [862, 231] width 375 height 21
click at [682, 236] on div at bounding box center [862, 231] width 375 height 21
click at [699, 230] on input "Dr. Name" at bounding box center [861, 231] width 353 height 21
paste input "[PERSON_NAME]"
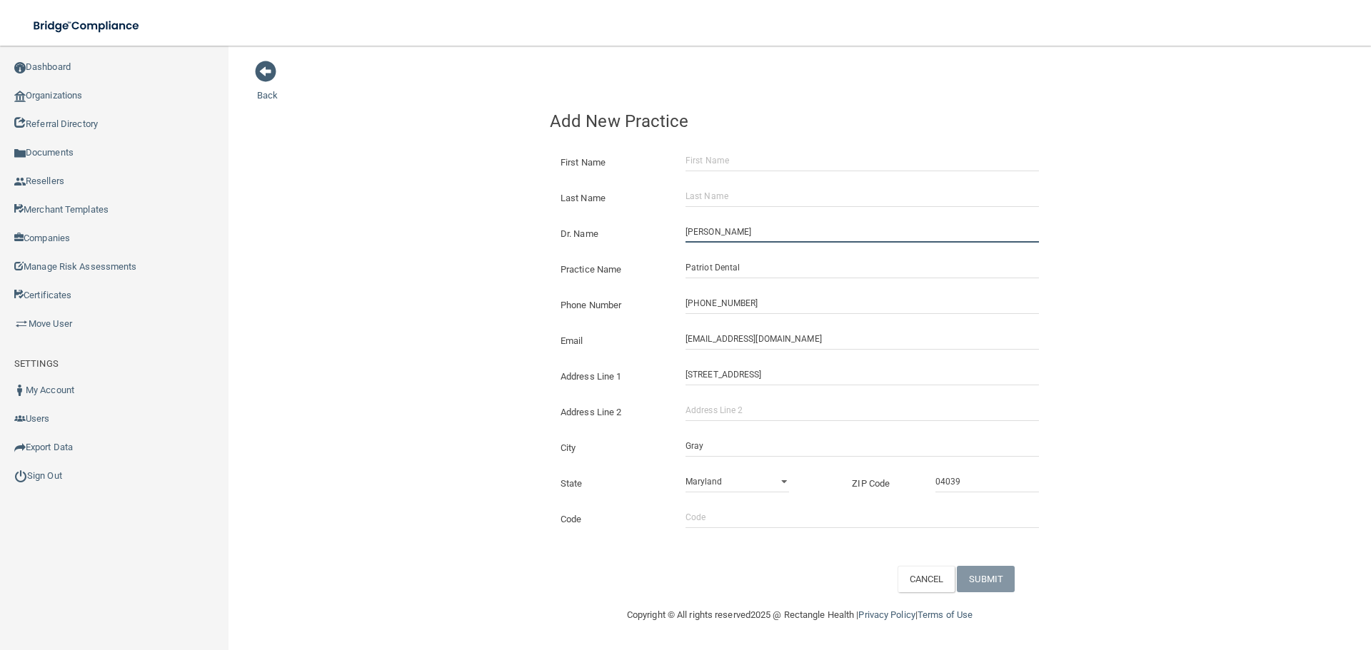
type input "[PERSON_NAME]"
click at [695, 148] on div "First Name" at bounding box center [799, 157] width 521 height 36
click at [700, 166] on input "First Name" at bounding box center [861, 160] width 353 height 21
paste input "[PERSON_NAME]"
click at [733, 166] on input "[PERSON_NAME]" at bounding box center [861, 160] width 353 height 21
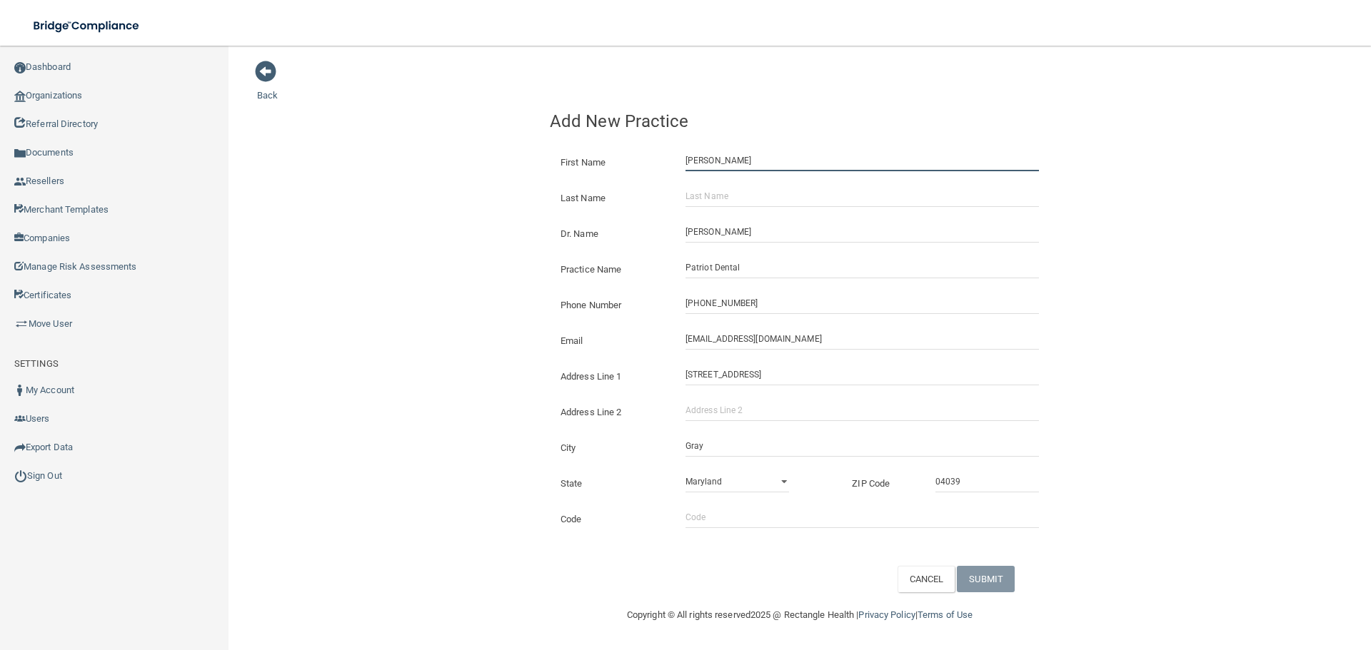
click at [733, 166] on input "[PERSON_NAME]" at bounding box center [861, 160] width 353 height 21
type input "[PERSON_NAME]"
drag, startPoint x: 729, startPoint y: 196, endPoint x: 747, endPoint y: 204, distance: 20.4
click at [729, 196] on input "Last Name" at bounding box center [861, 196] width 353 height 21
paste input "[PERSON_NAME]"
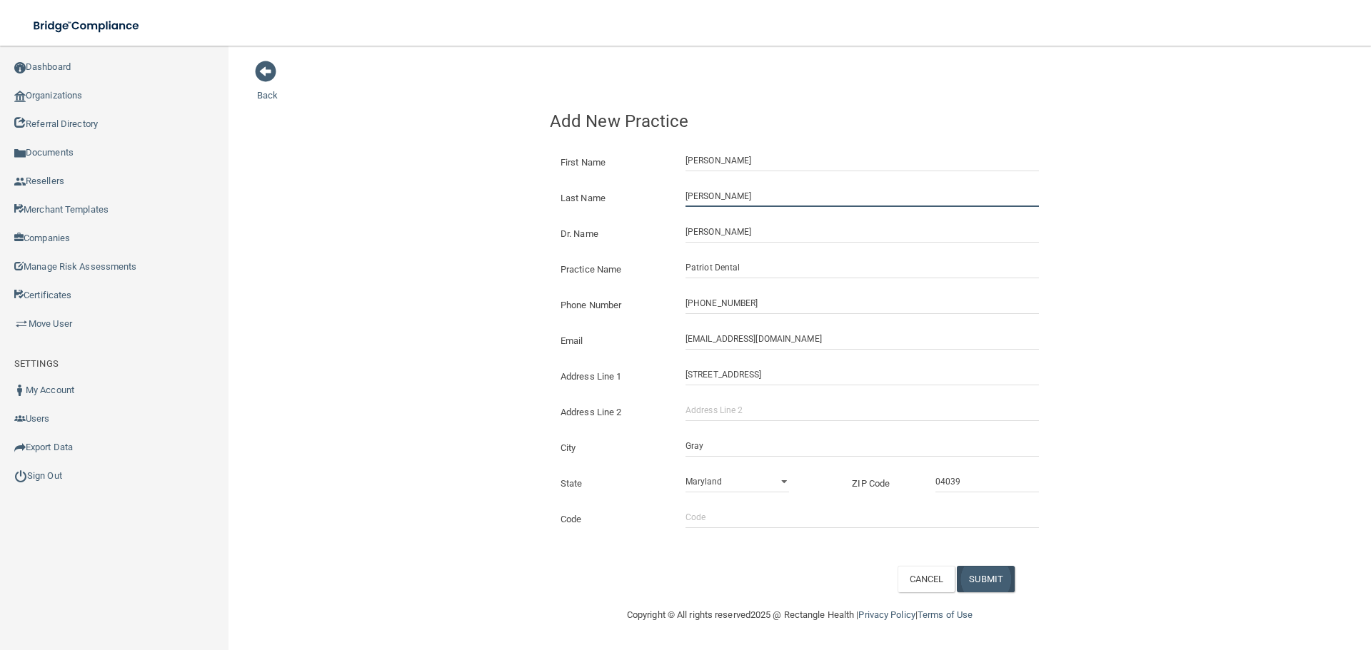
type input "[PERSON_NAME]"
click at [986, 570] on button "SUBMIT" at bounding box center [986, 579] width 58 height 26
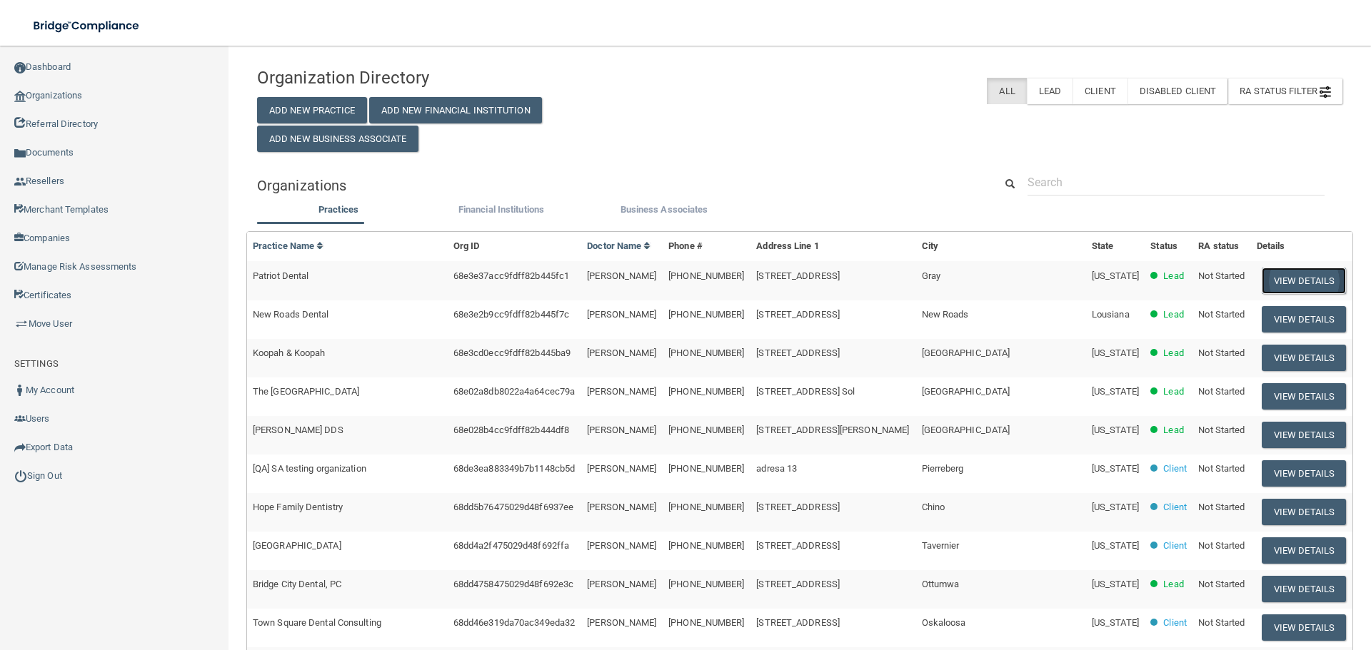
click at [1271, 286] on button "View Details" at bounding box center [1303, 281] width 84 height 26
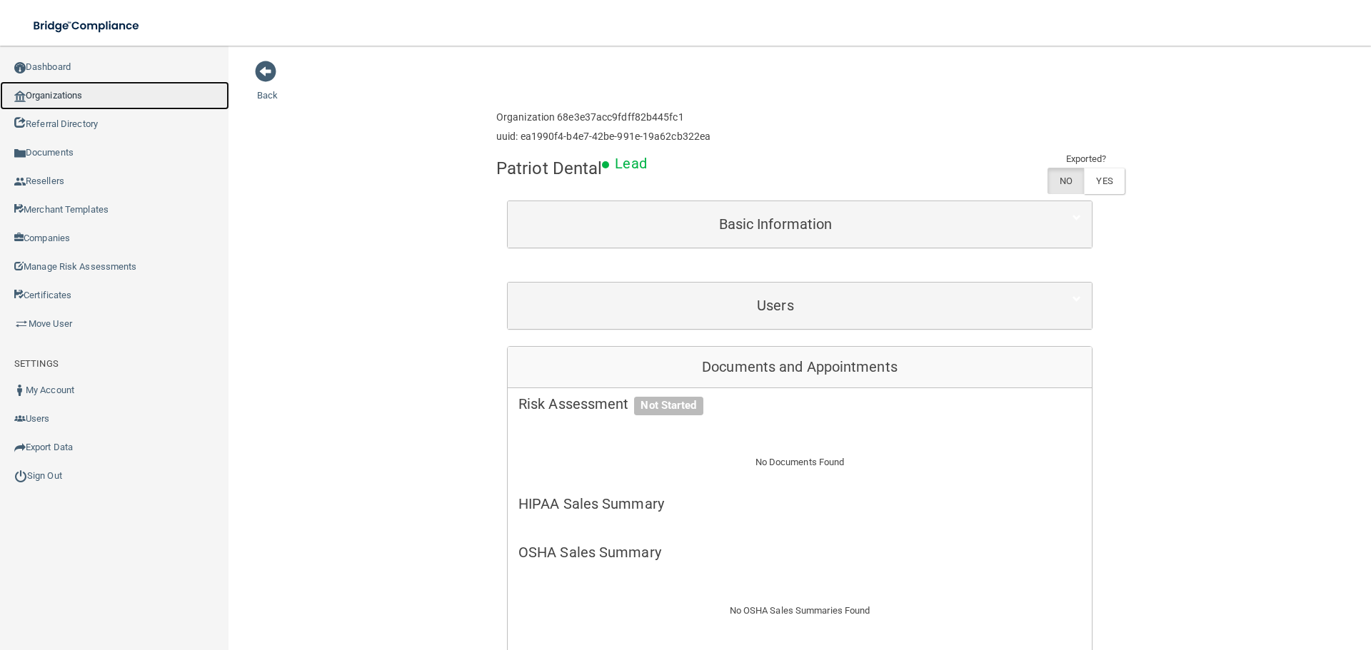
click at [57, 96] on link "Organizations" at bounding box center [114, 95] width 229 height 29
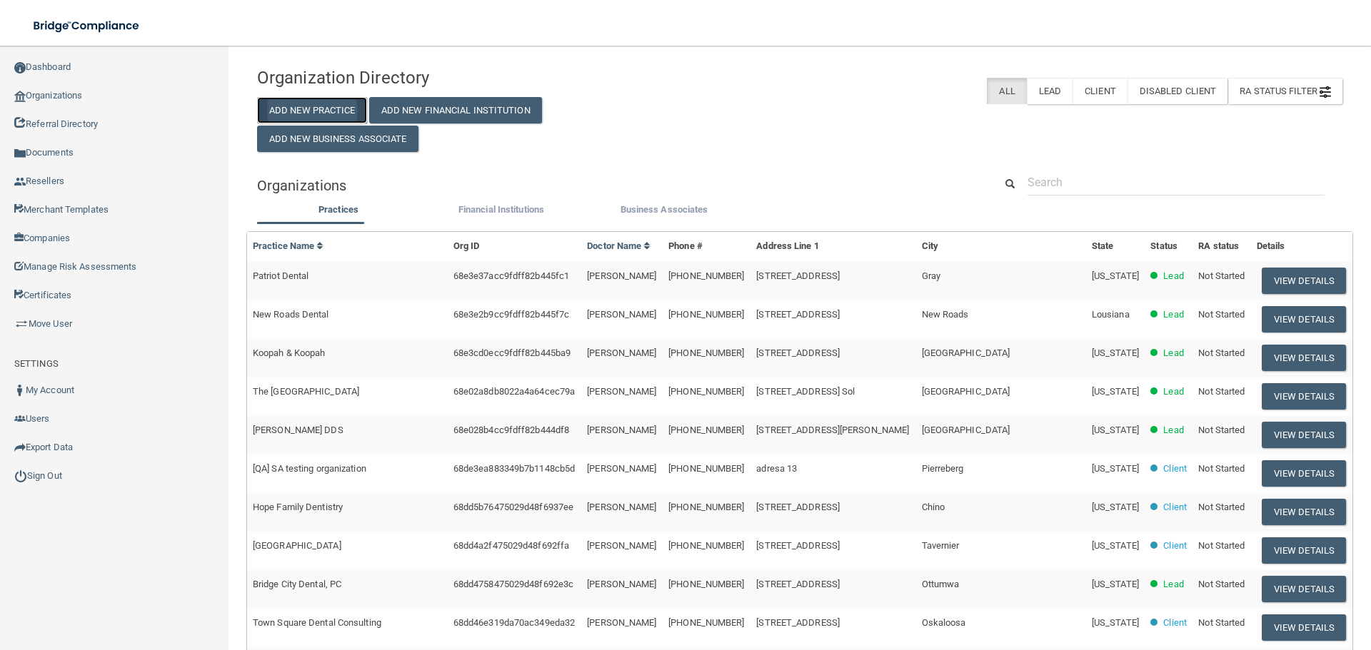
drag, startPoint x: 342, startPoint y: 106, endPoint x: 348, endPoint y: 110, distance: 7.3
click at [342, 106] on button "Add New Practice" at bounding box center [312, 110] width 110 height 26
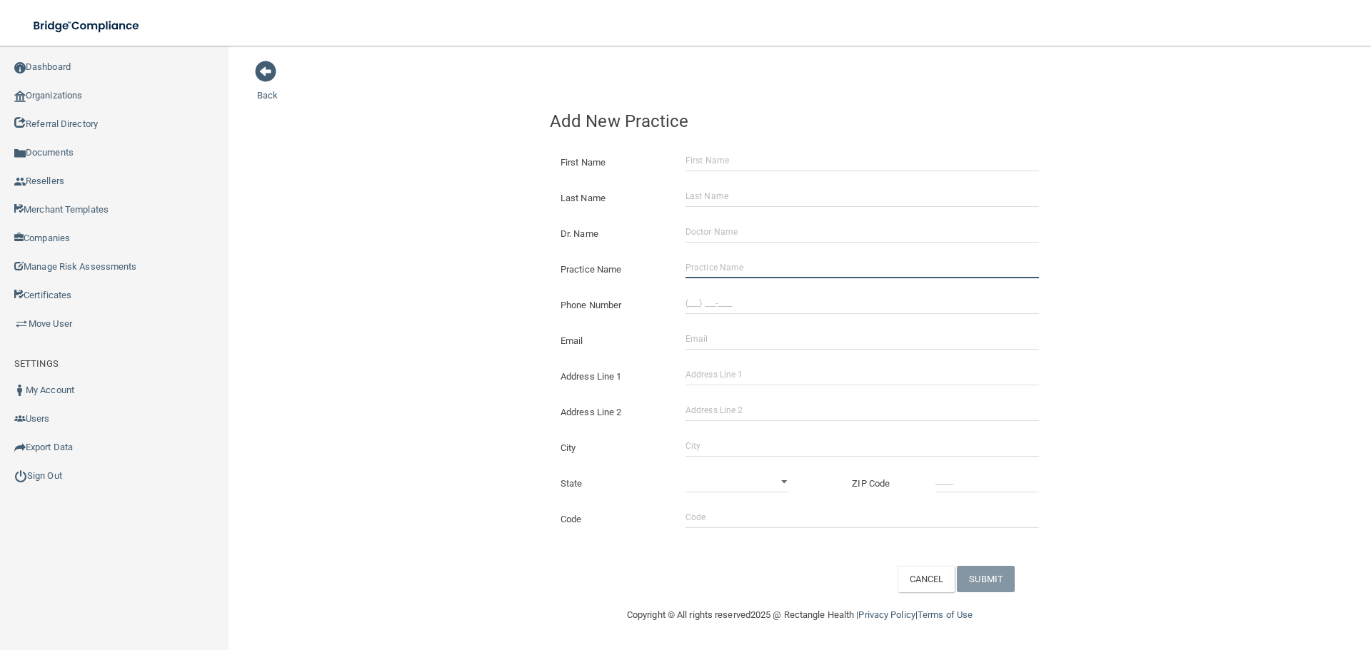
drag, startPoint x: 727, startPoint y: 275, endPoint x: 328, endPoint y: 273, distance: 399.1
click at [726, 274] on input "Practice Name" at bounding box center [861, 267] width 353 height 21
paste input "Hyperfit MD"
type input "Hyperfit MD"
click at [705, 312] on input "(___) ___-____" at bounding box center [861, 303] width 353 height 21
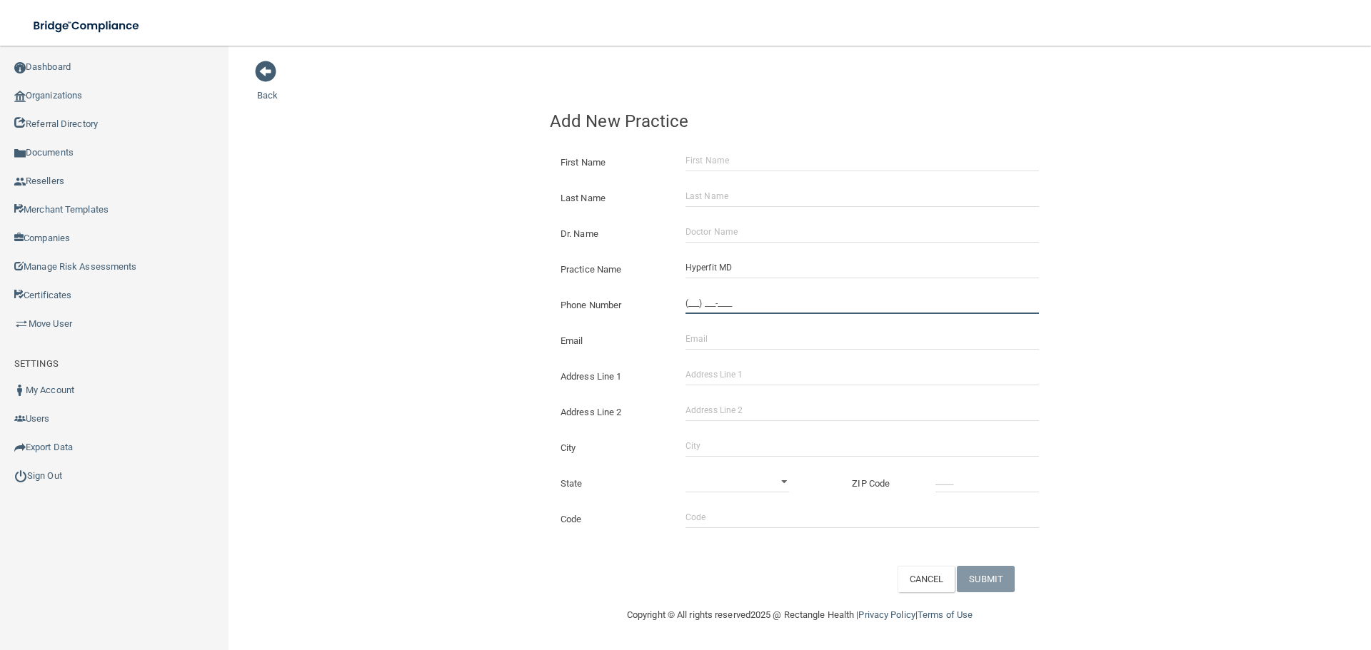
paste input "310) 497-9985"
type input "[PHONE_NUMBER]"
drag, startPoint x: 700, startPoint y: 377, endPoint x: 715, endPoint y: 400, distance: 26.9
click at [700, 377] on input "Address Line 1" at bounding box center [861, 374] width 353 height 21
paste input "[STREET_ADDRESS]"
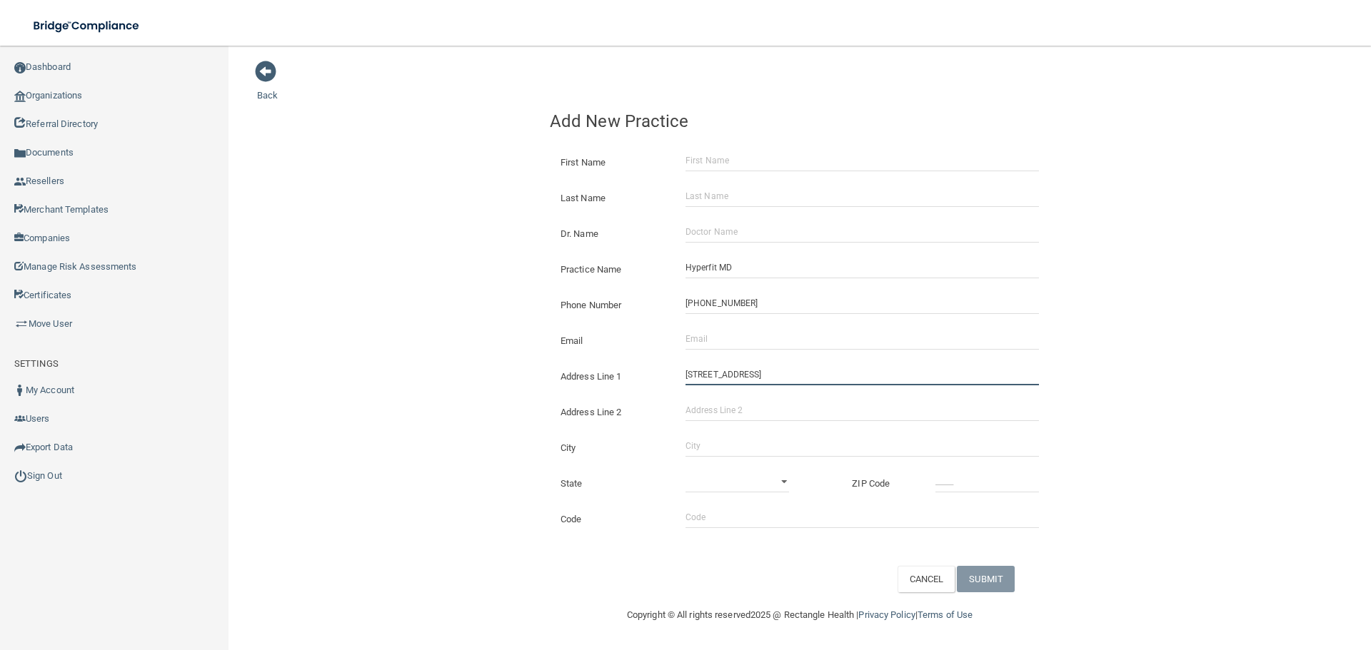
type input "[STREET_ADDRESS]"
click at [707, 449] on input "City" at bounding box center [861, 445] width 353 height 21
type input "Milford"
click at [748, 479] on select "[US_STATE] [US_STATE] [US_STATE] [US_STATE] [US_STATE] [US_STATE] [US_STATE] [U…" at bounding box center [737, 481] width 104 height 21
select select "6"
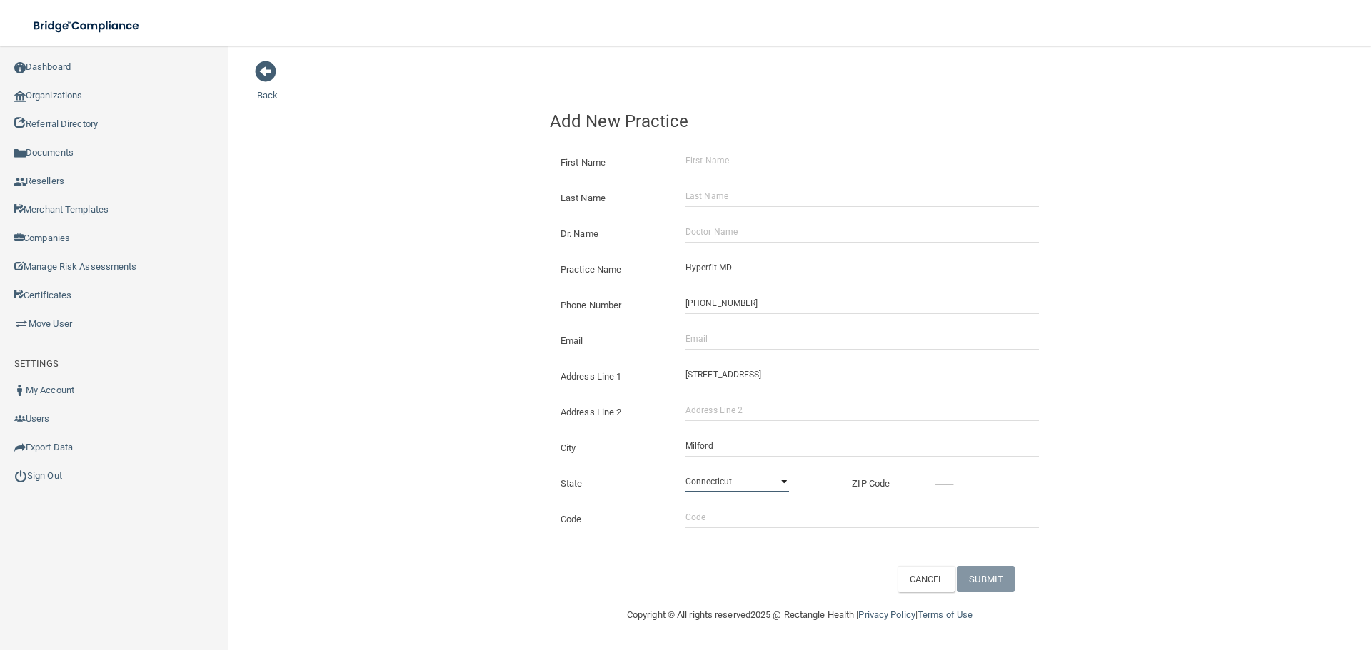
click at [685, 471] on select "[US_STATE] [US_STATE] [US_STATE] [US_STATE] [US_STATE] [US_STATE] [US_STATE] [U…" at bounding box center [737, 481] width 104 height 21
click at [982, 485] on input "_____" at bounding box center [987, 481] width 104 height 21
type input "06460"
click at [698, 351] on div "Email The email address is already taken" at bounding box center [799, 336] width 521 height 36
drag, startPoint x: 702, startPoint y: 346, endPoint x: 688, endPoint y: 346, distance: 13.6
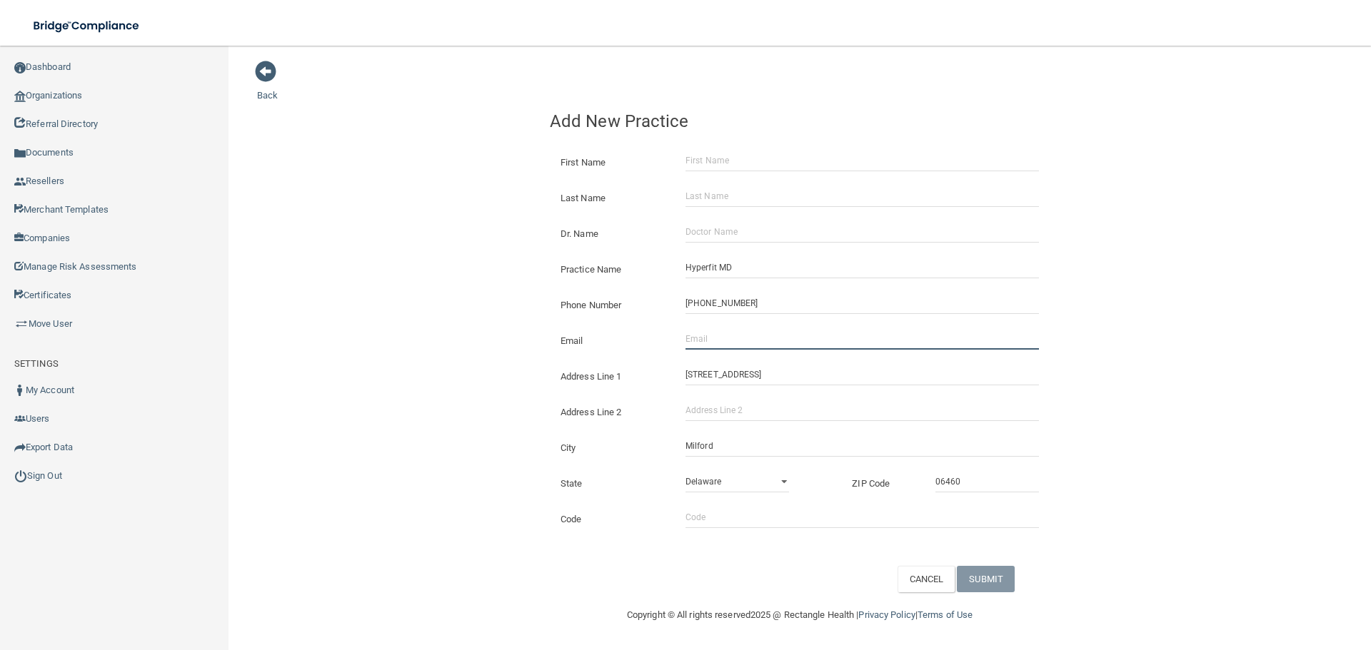
click at [702, 346] on input "Email" at bounding box center [861, 338] width 353 height 21
paste input "[PERSON_NAME][EMAIL_ADDRESS][DOMAIN_NAME]"
type input "[PERSON_NAME][EMAIL_ADDRESS][DOMAIN_NAME]"
drag, startPoint x: 514, startPoint y: 321, endPoint x: 264, endPoint y: 331, distance: 250.1
click at [510, 321] on div "Back Add New Practice First Name Last Name Dr. Name Practice Name Hyperfit MD P…" at bounding box center [799, 326] width 1085 height 533
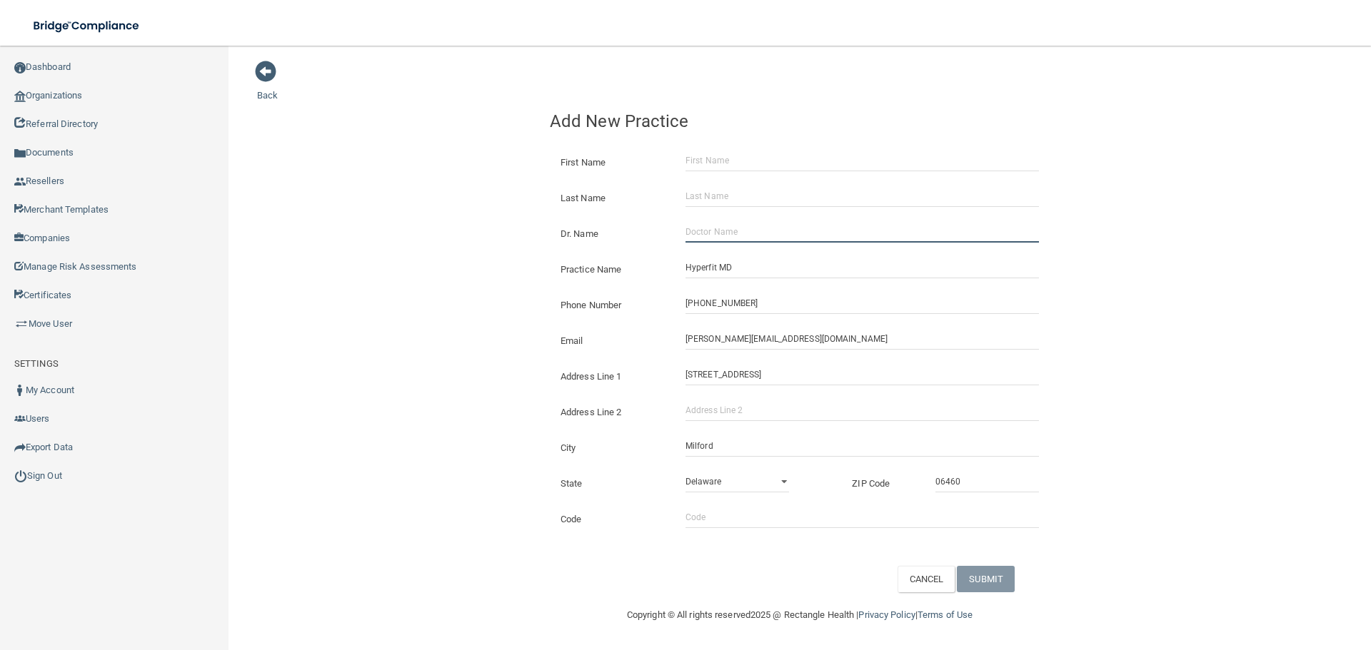
click at [716, 235] on input "Dr. Name" at bounding box center [861, 231] width 353 height 21
paste input "[PERSON_NAME]"
type input "[PERSON_NAME]"
click at [725, 171] on input "First Name" at bounding box center [861, 160] width 353 height 21
paste input "[PERSON_NAME]"
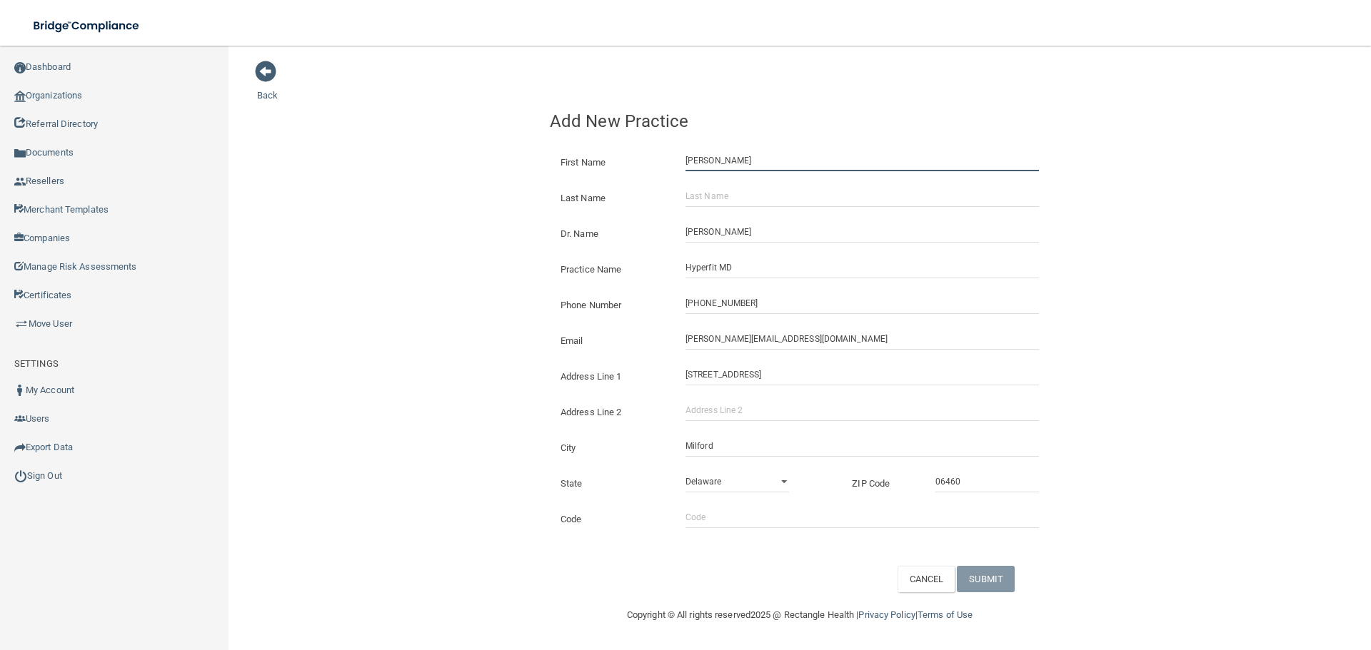
click at [730, 169] on input "[PERSON_NAME]" at bounding box center [861, 160] width 353 height 21
type input "[PERSON_NAME]"
click at [722, 196] on input "Last Name" at bounding box center [861, 196] width 353 height 21
paste input "[PERSON_NAME]"
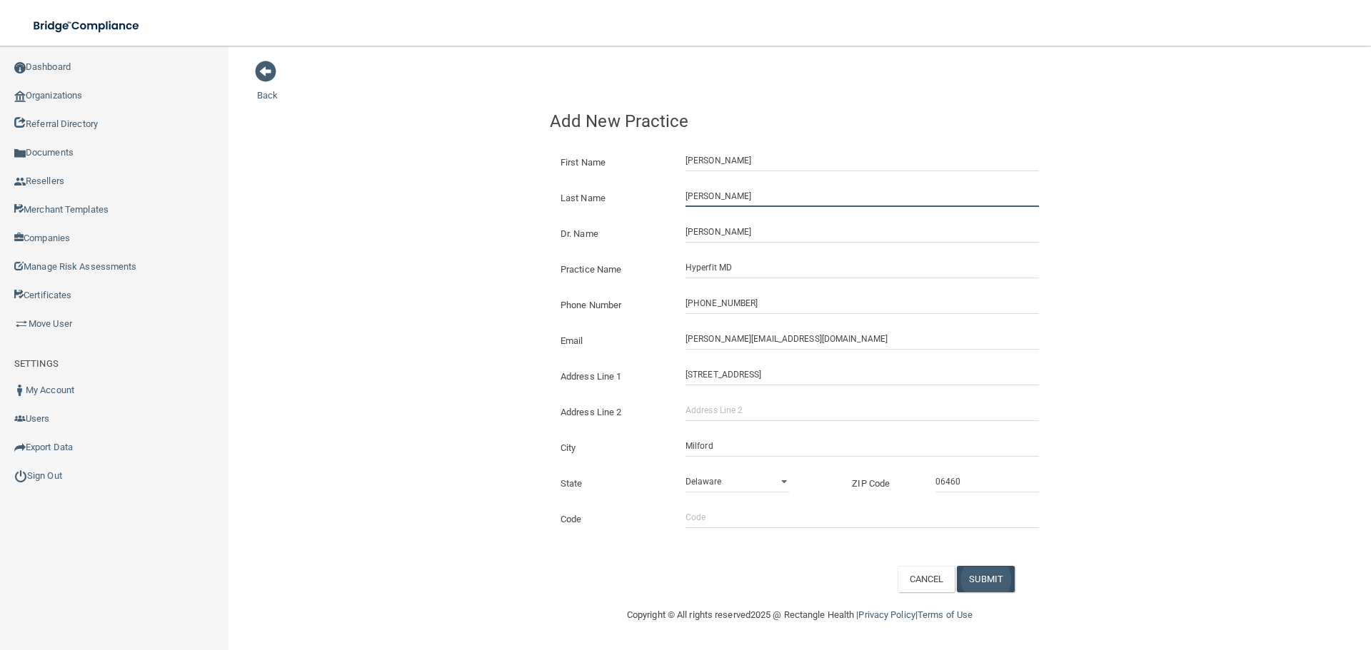
type input "[PERSON_NAME]"
click at [1008, 588] on button "SUBMIT" at bounding box center [986, 579] width 58 height 26
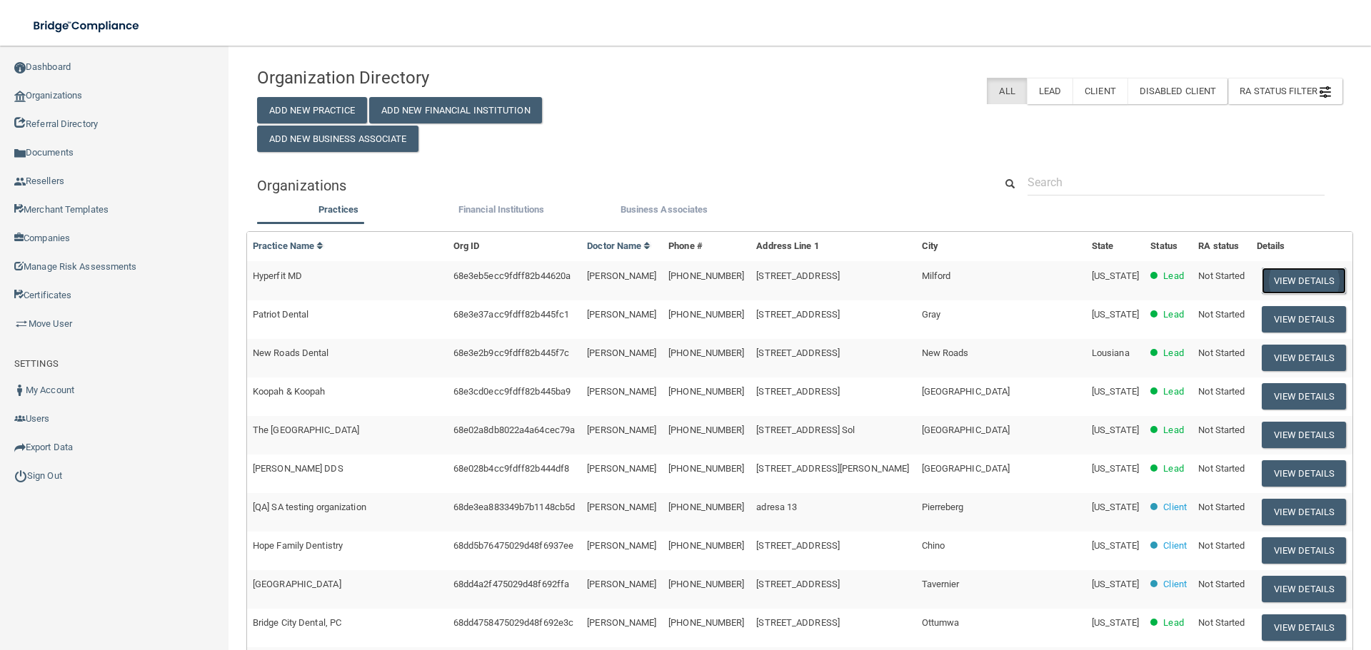
click at [1285, 284] on button "View Details" at bounding box center [1303, 281] width 84 height 26
